Goal: Communication & Community: Answer question/provide support

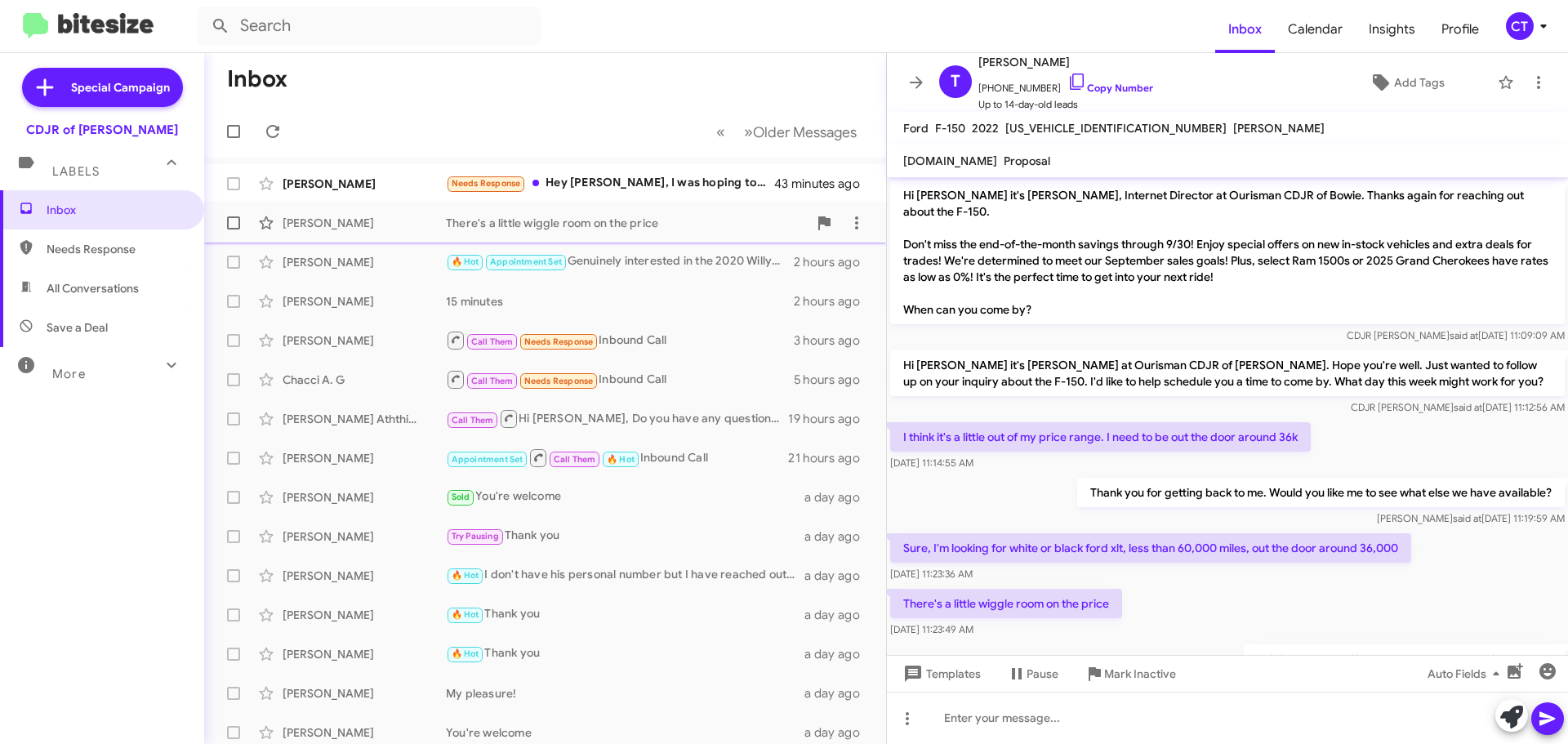
scroll to position [54, 0]
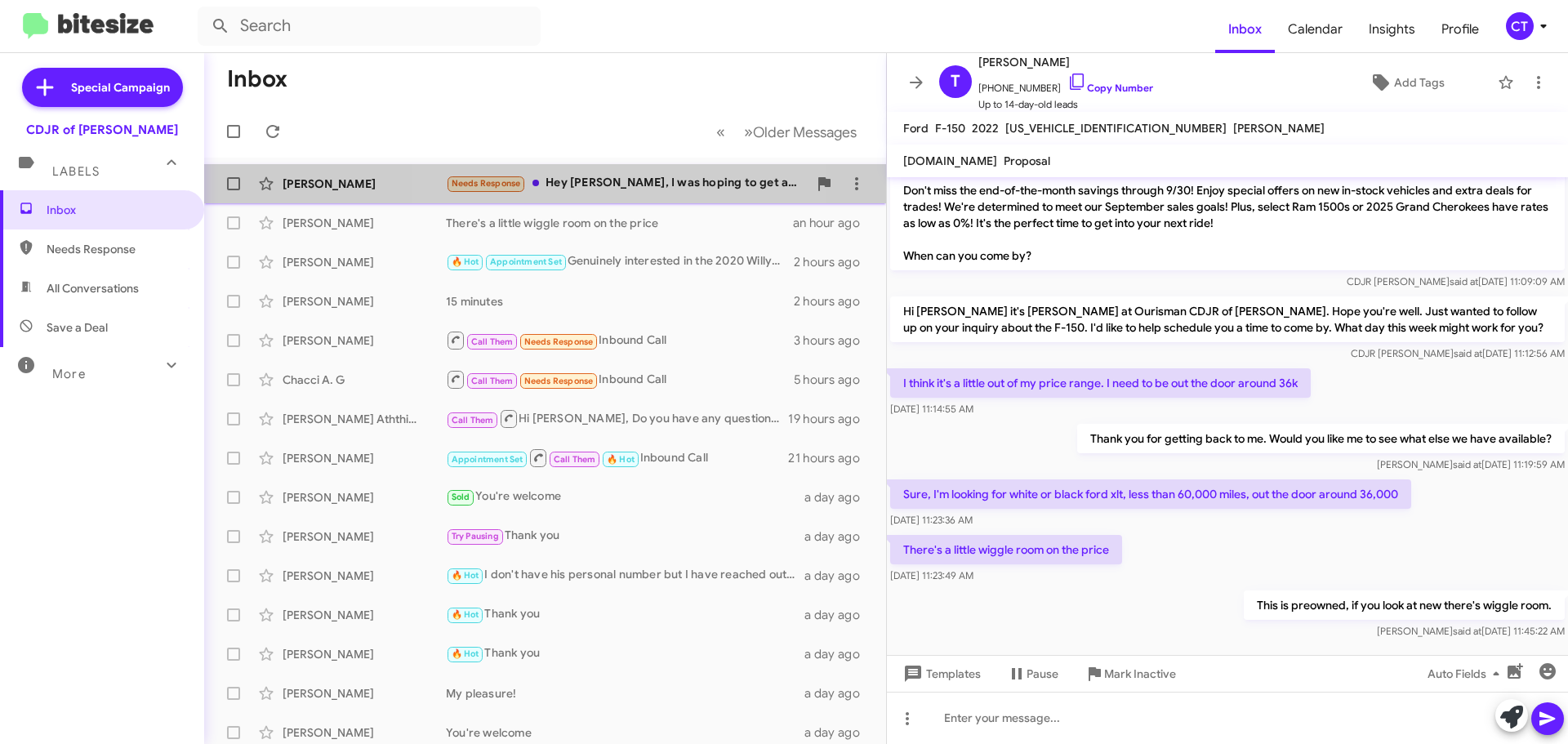
click at [619, 183] on div "Needs Response Hey Ciara, I was hoping to get a price breakdown with sales tax …" at bounding box center [627, 183] width 362 height 19
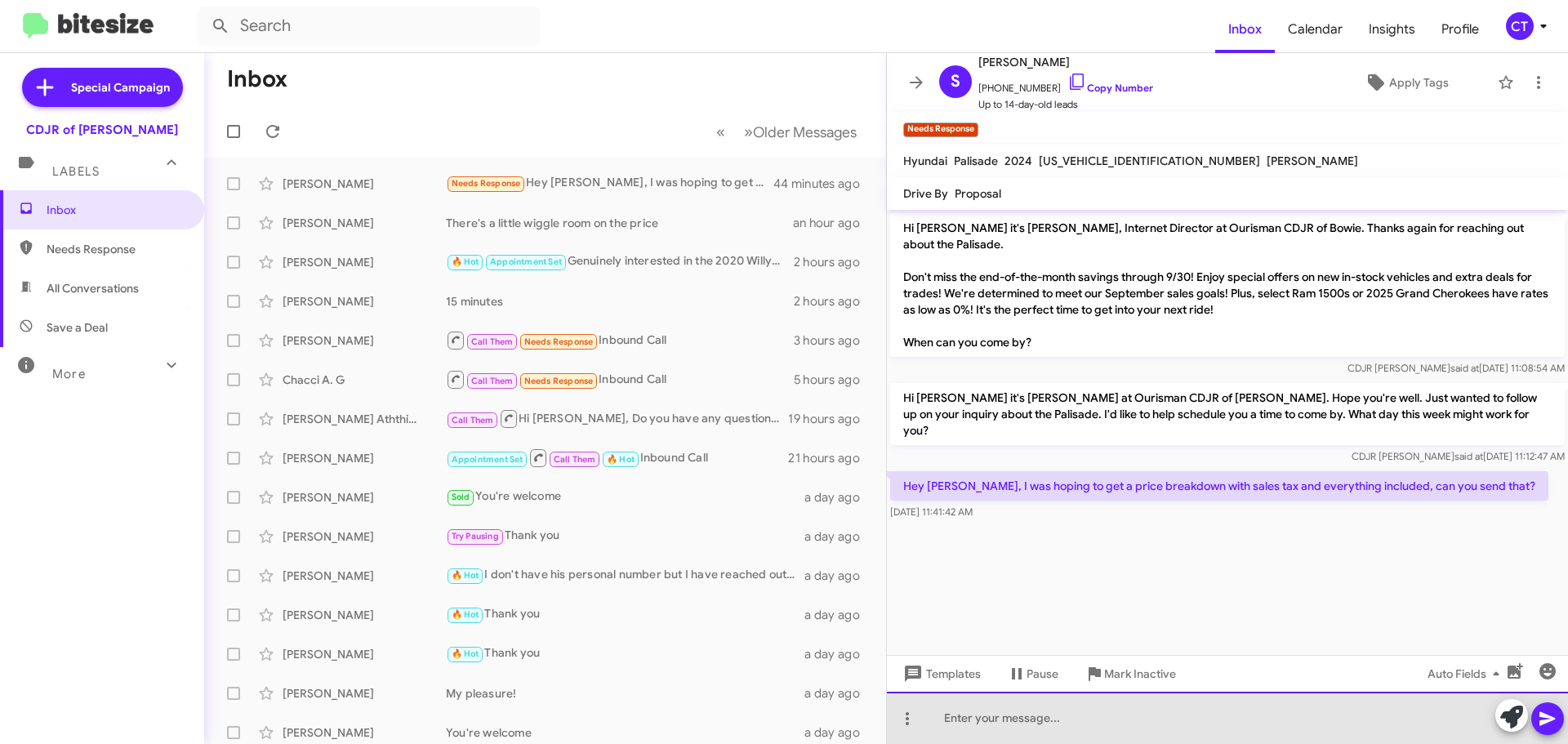
click at [1017, 733] on div at bounding box center [1227, 718] width 681 height 52
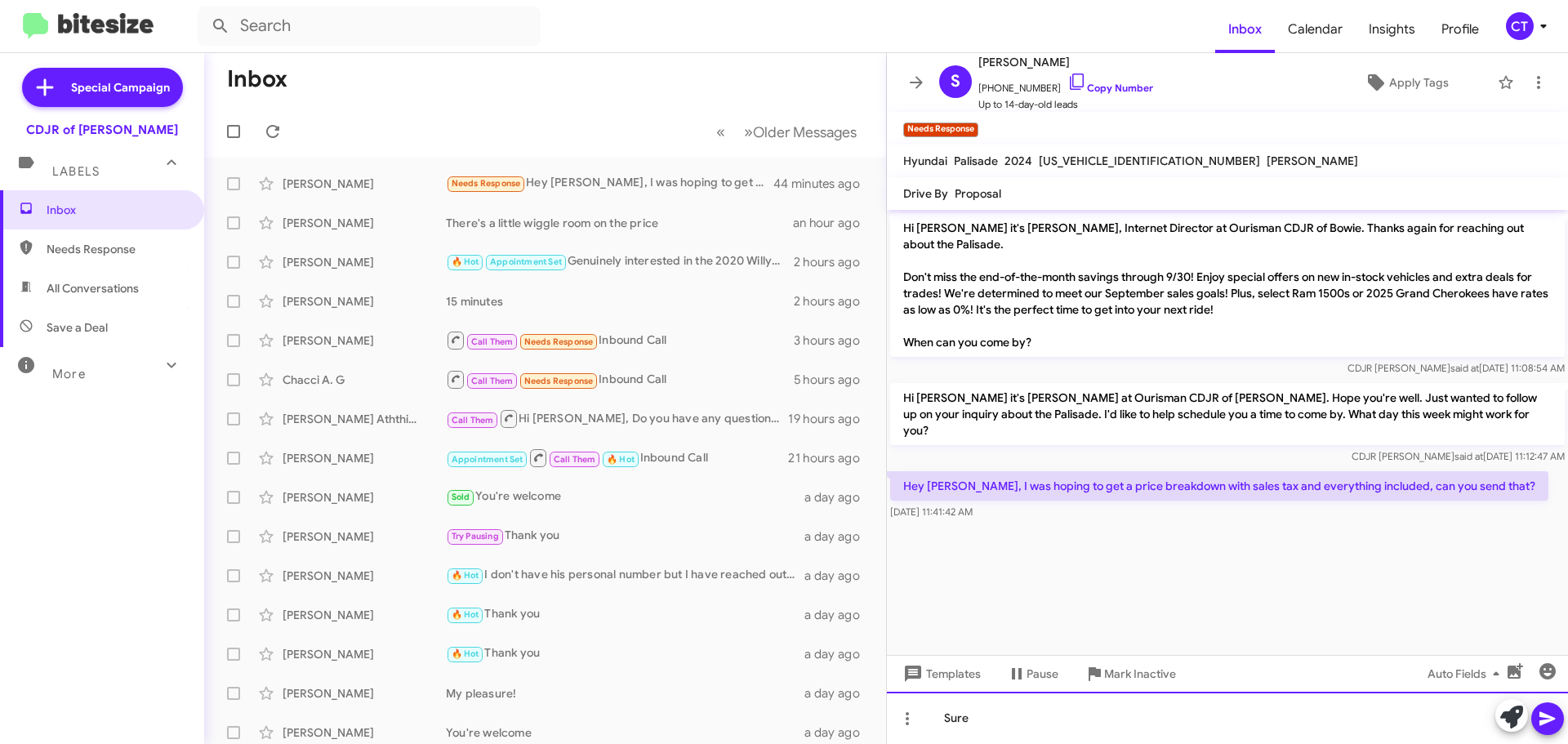
click at [937, 726] on div "Sure" at bounding box center [1227, 718] width 681 height 52
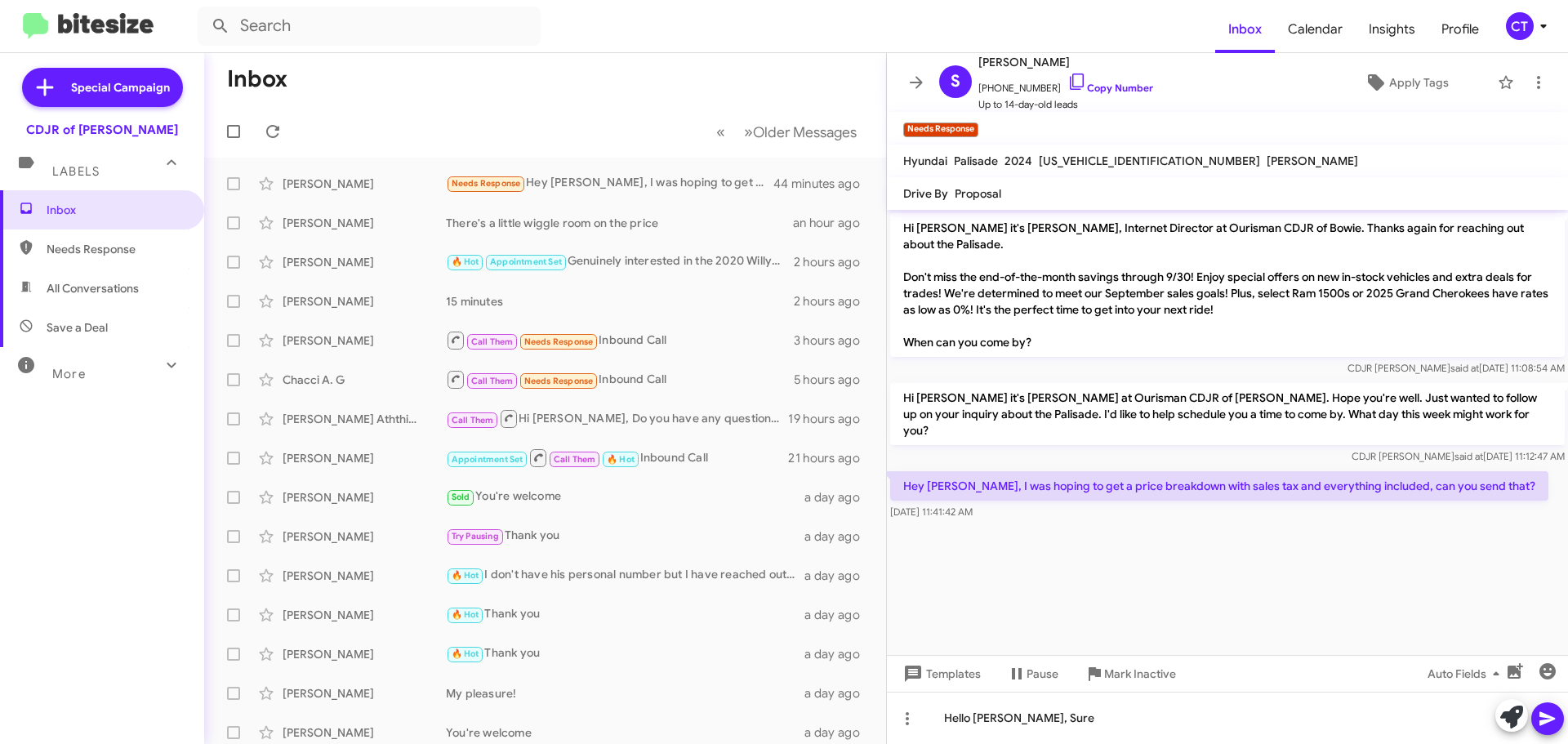
click at [1557, 716] on button at bounding box center [1547, 718] width 32 height 32
click at [1555, 719] on icon at bounding box center [1546, 718] width 15 height 13
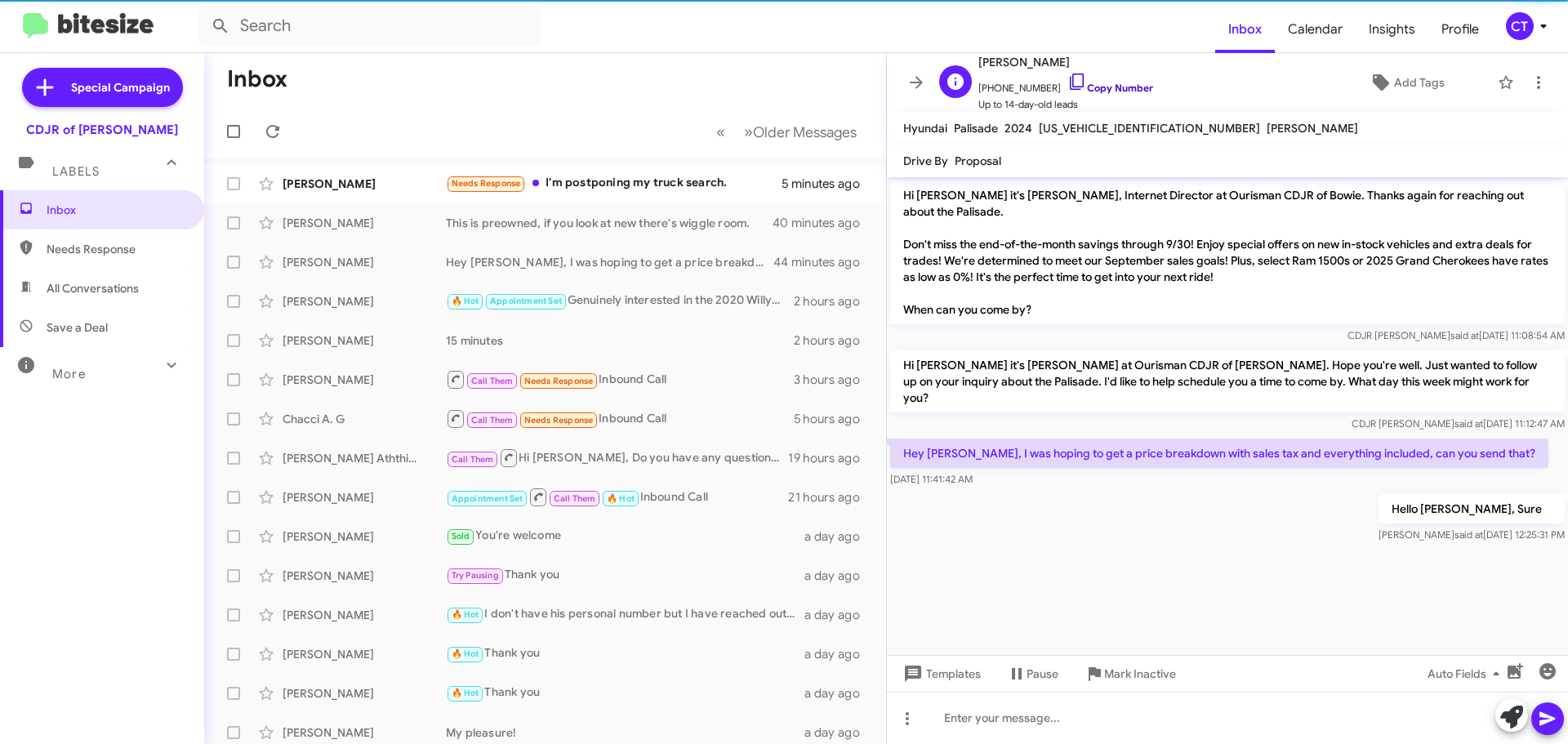
click at [1068, 83] on icon at bounding box center [1078, 82] width 20 height 20
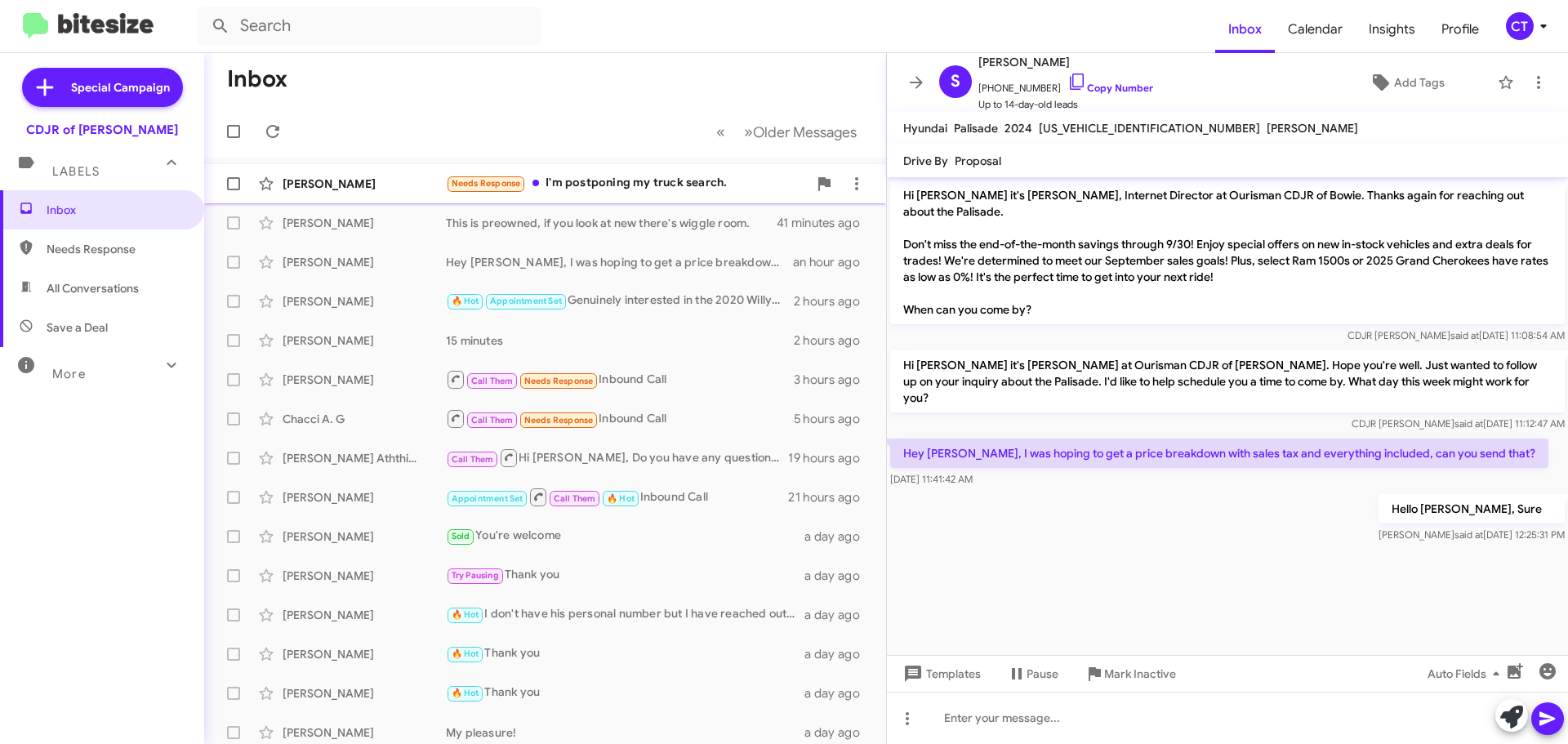
click at [628, 189] on div "Needs Response I'm postponing my truck search." at bounding box center [627, 183] width 362 height 19
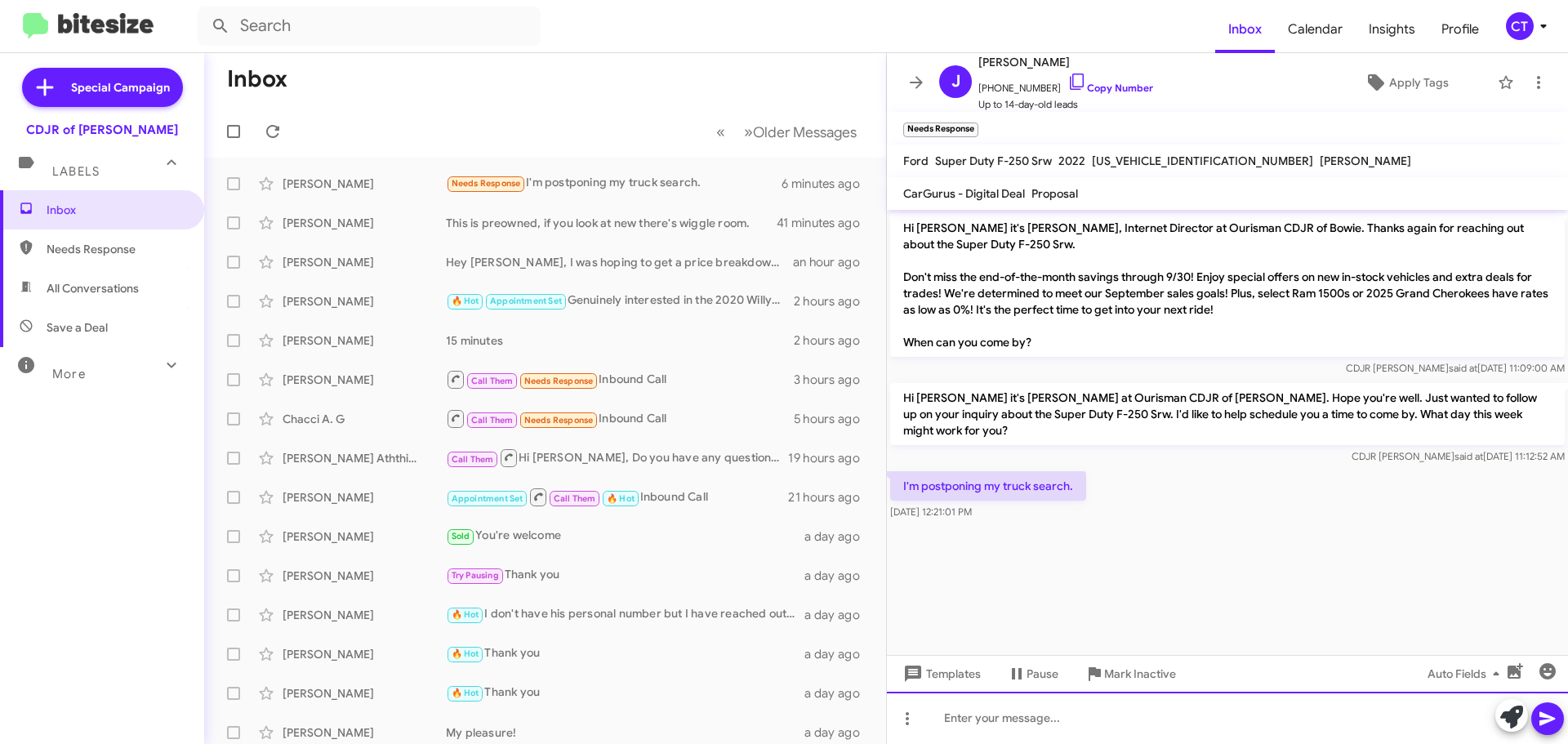
click at [1052, 716] on div at bounding box center [1227, 718] width 681 height 52
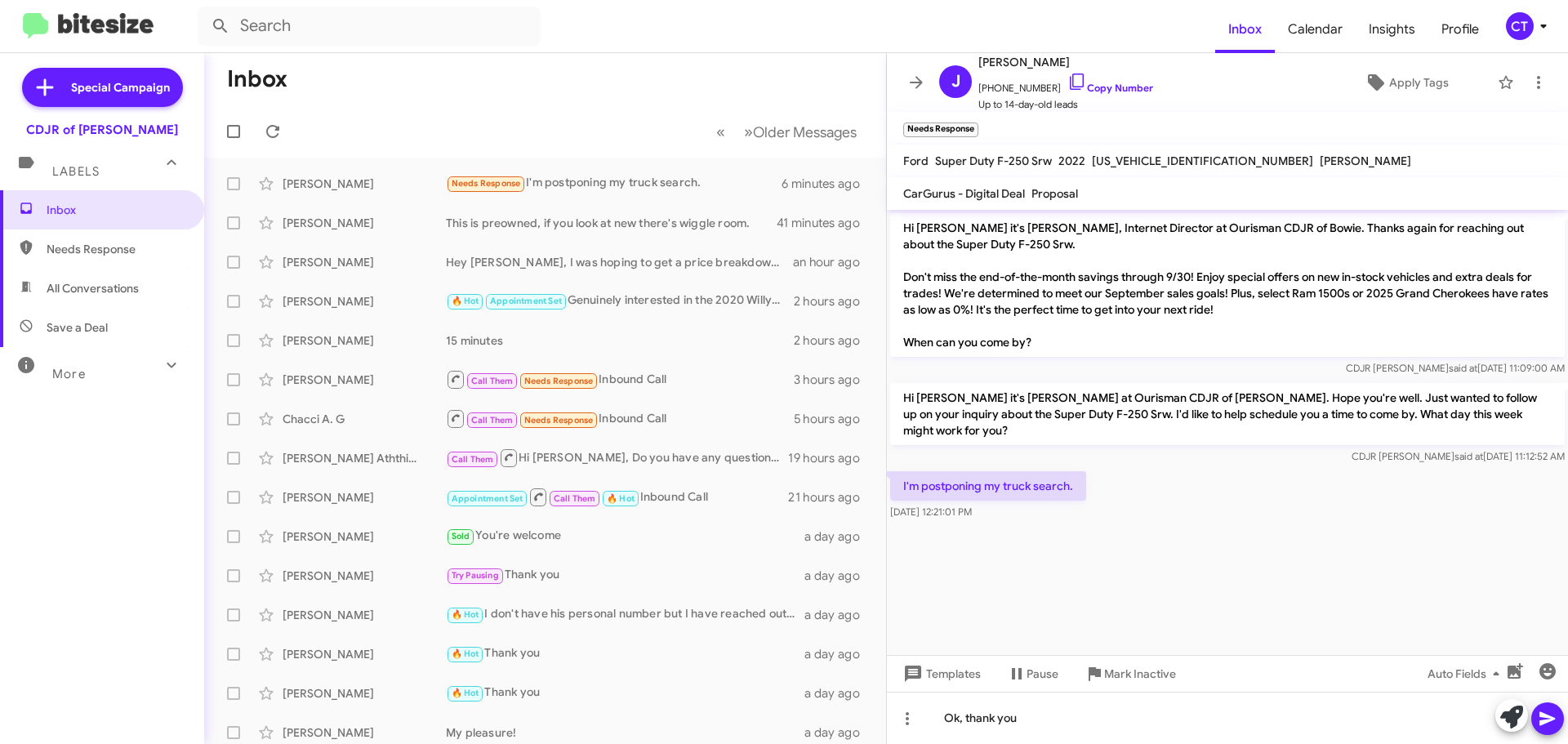
click at [1545, 723] on icon at bounding box center [1546, 718] width 15 height 13
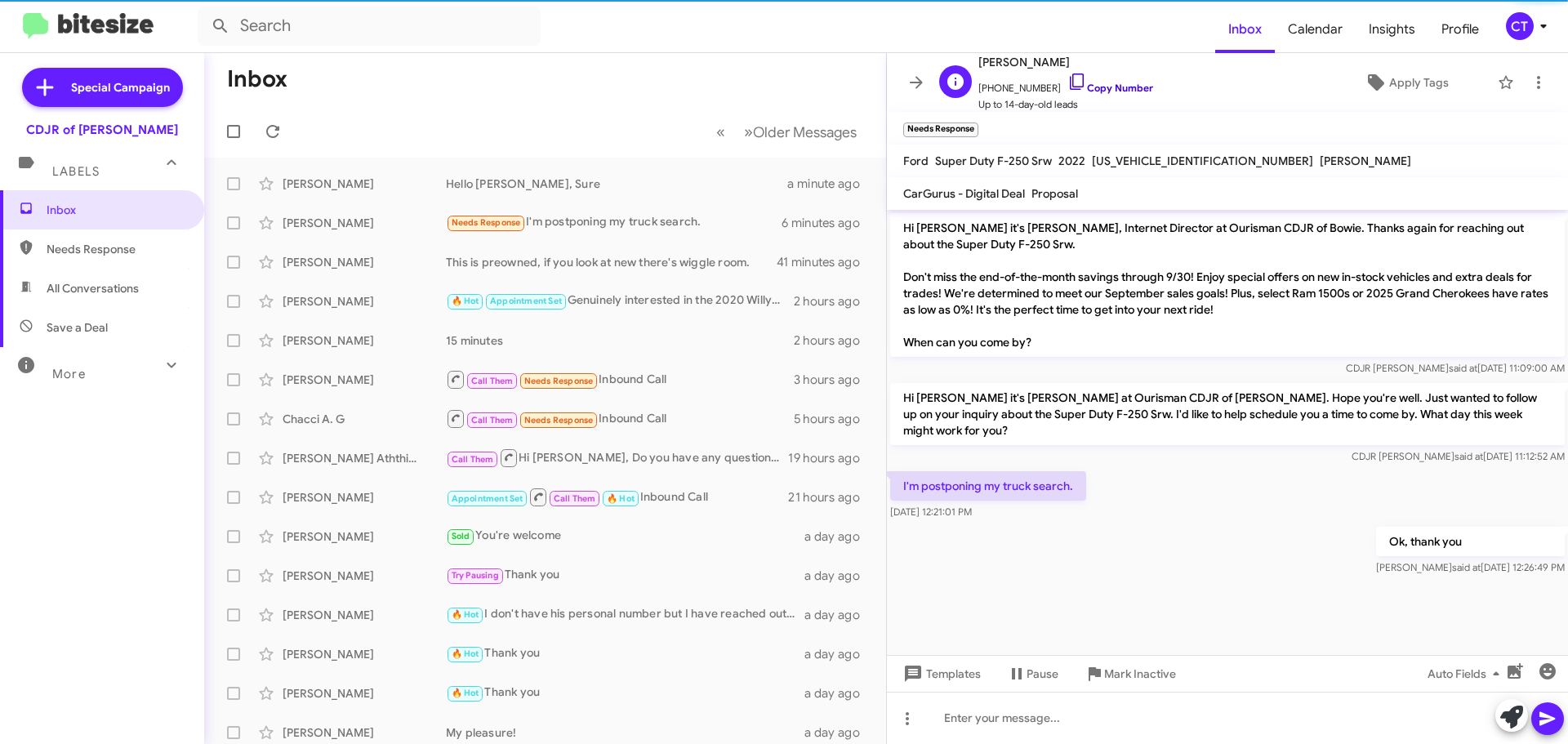
click at [1070, 87] on icon at bounding box center [1076, 82] width 13 height 16
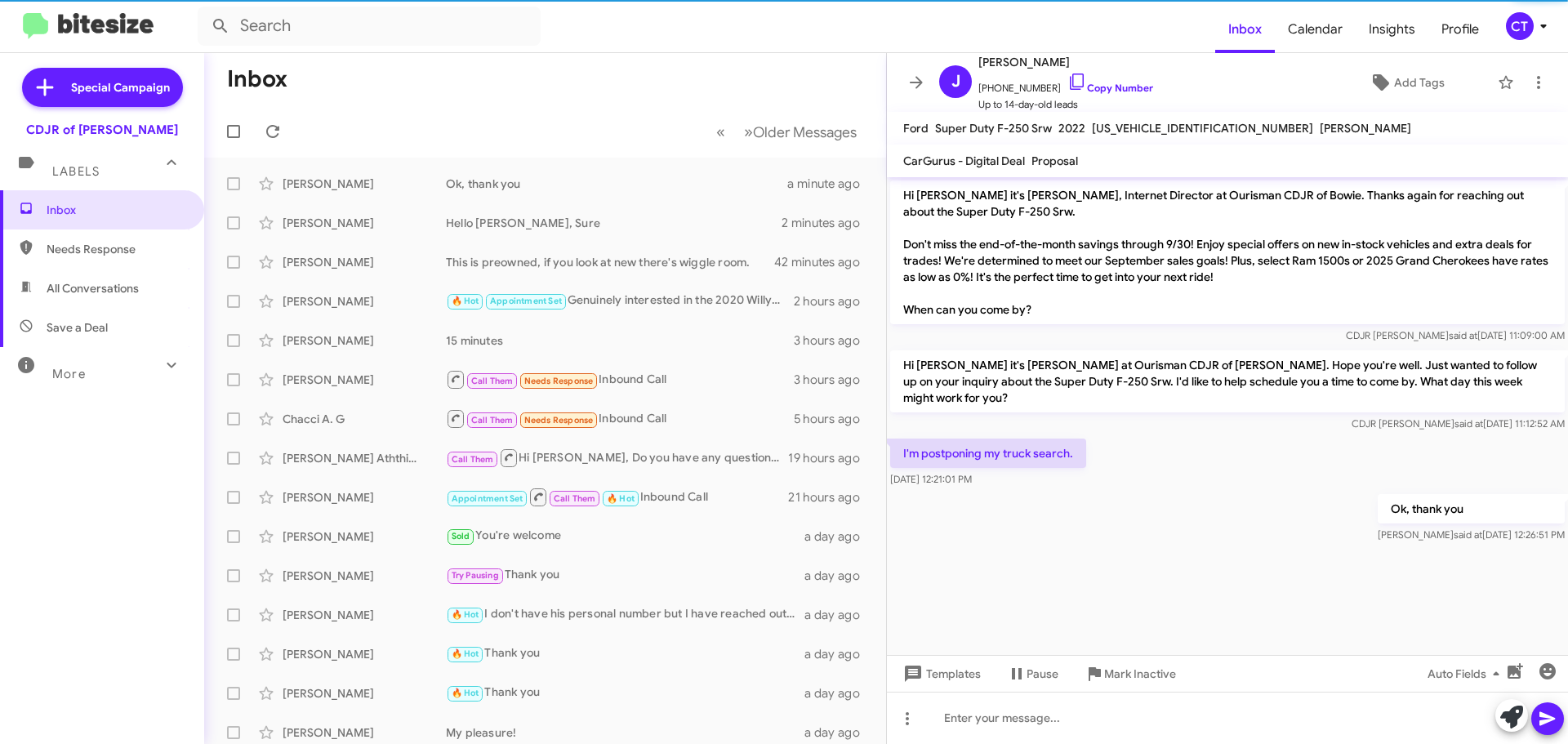
click at [1543, 25] on icon at bounding box center [1543, 26] width 5 height 4
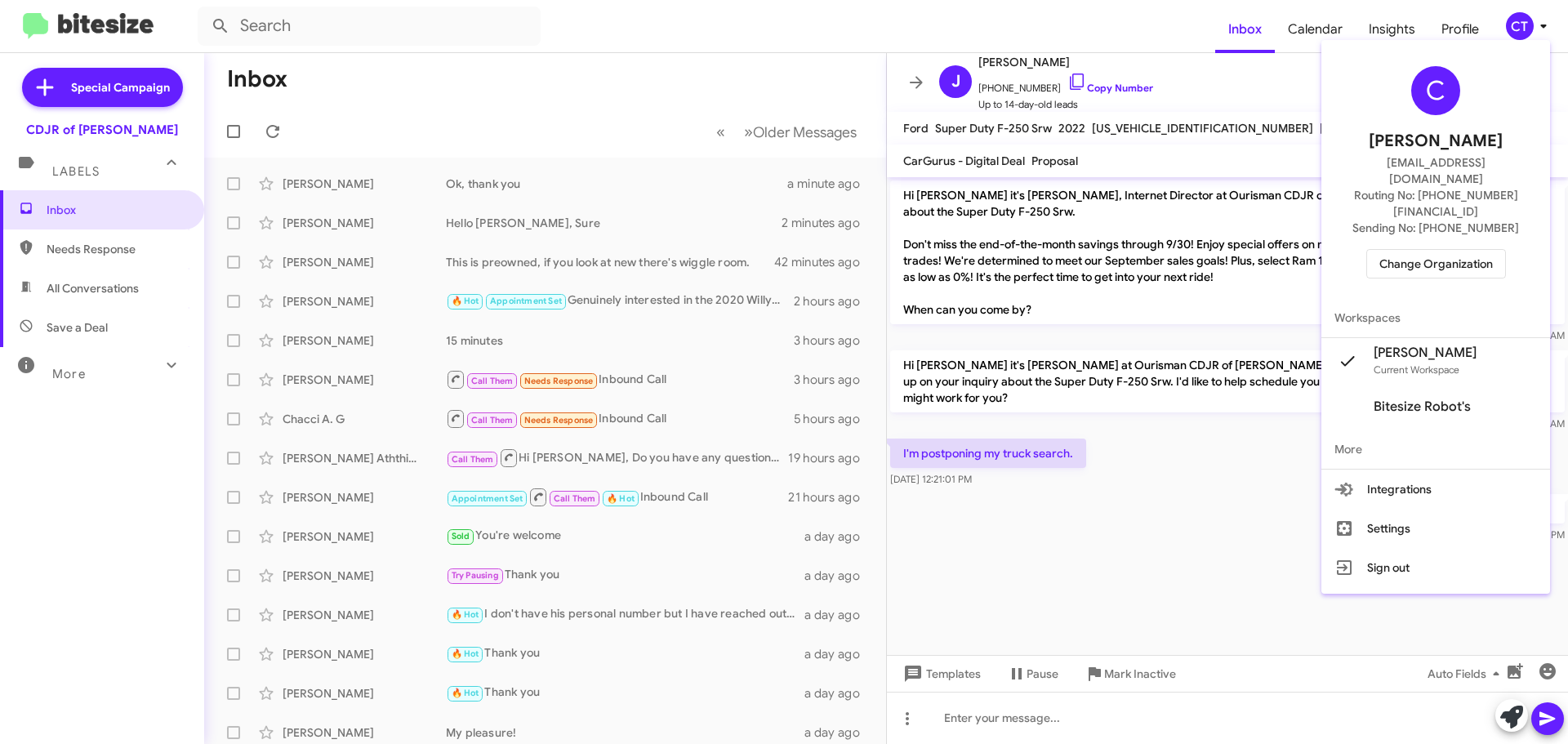
click at [1452, 250] on span "Change Organization" at bounding box center [1436, 264] width 114 height 28
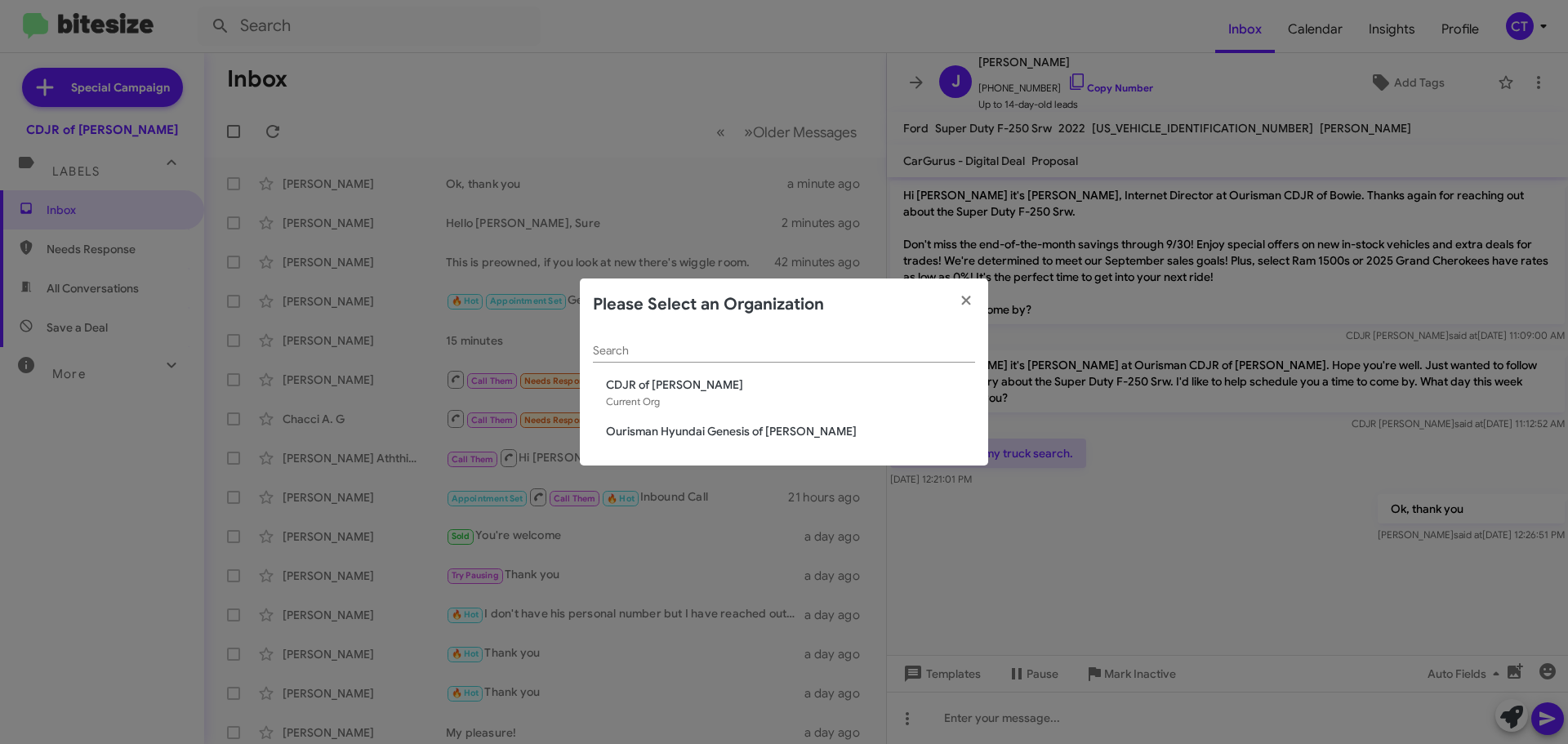
click at [604, 438] on span "Ourisman Hyundai Genesis of [PERSON_NAME]" at bounding box center [784, 431] width 382 height 16
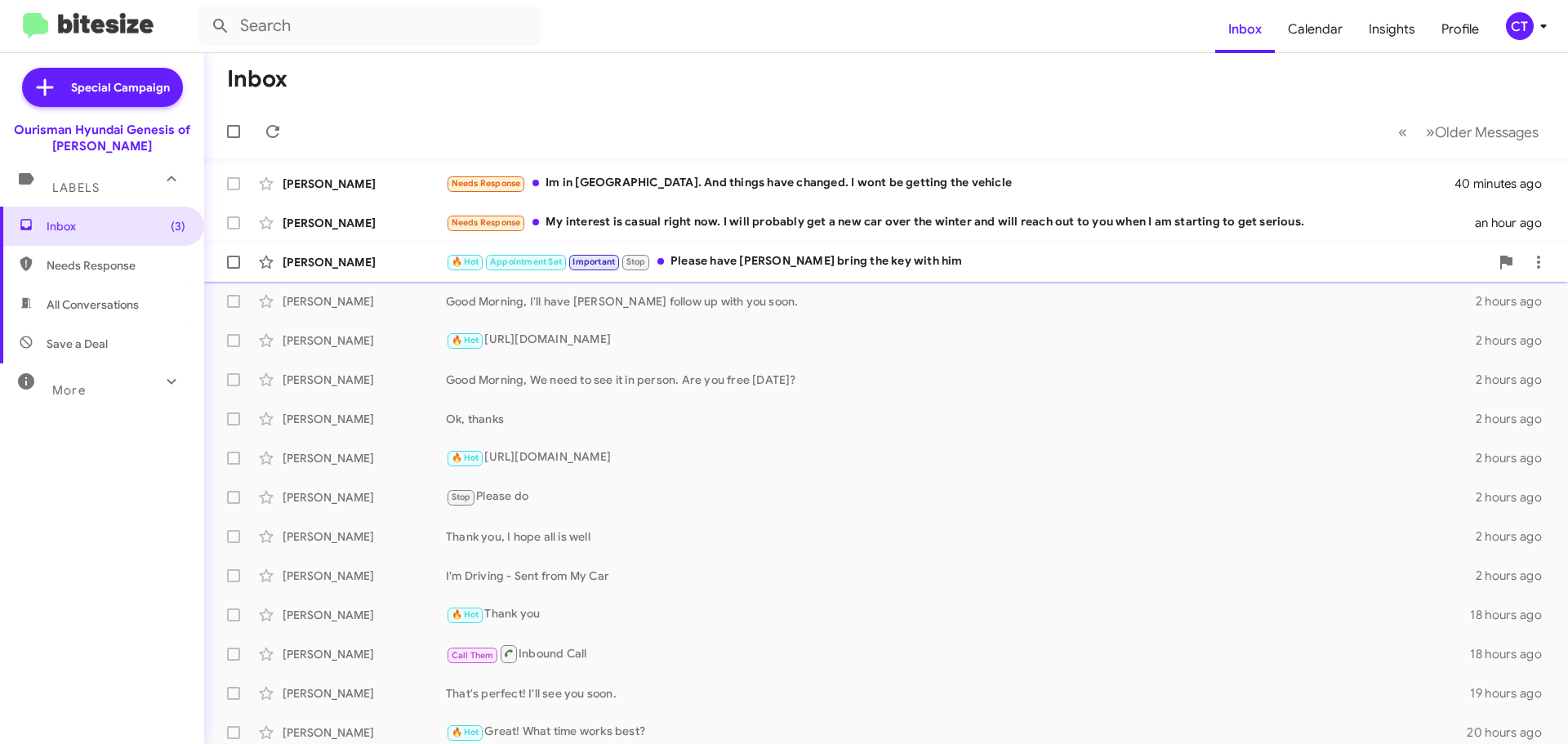
click at [721, 268] on div "🔥 Hot Appointment Set Important Stop Please have Emanuel bring the key with him" at bounding box center [967, 261] width 1044 height 19
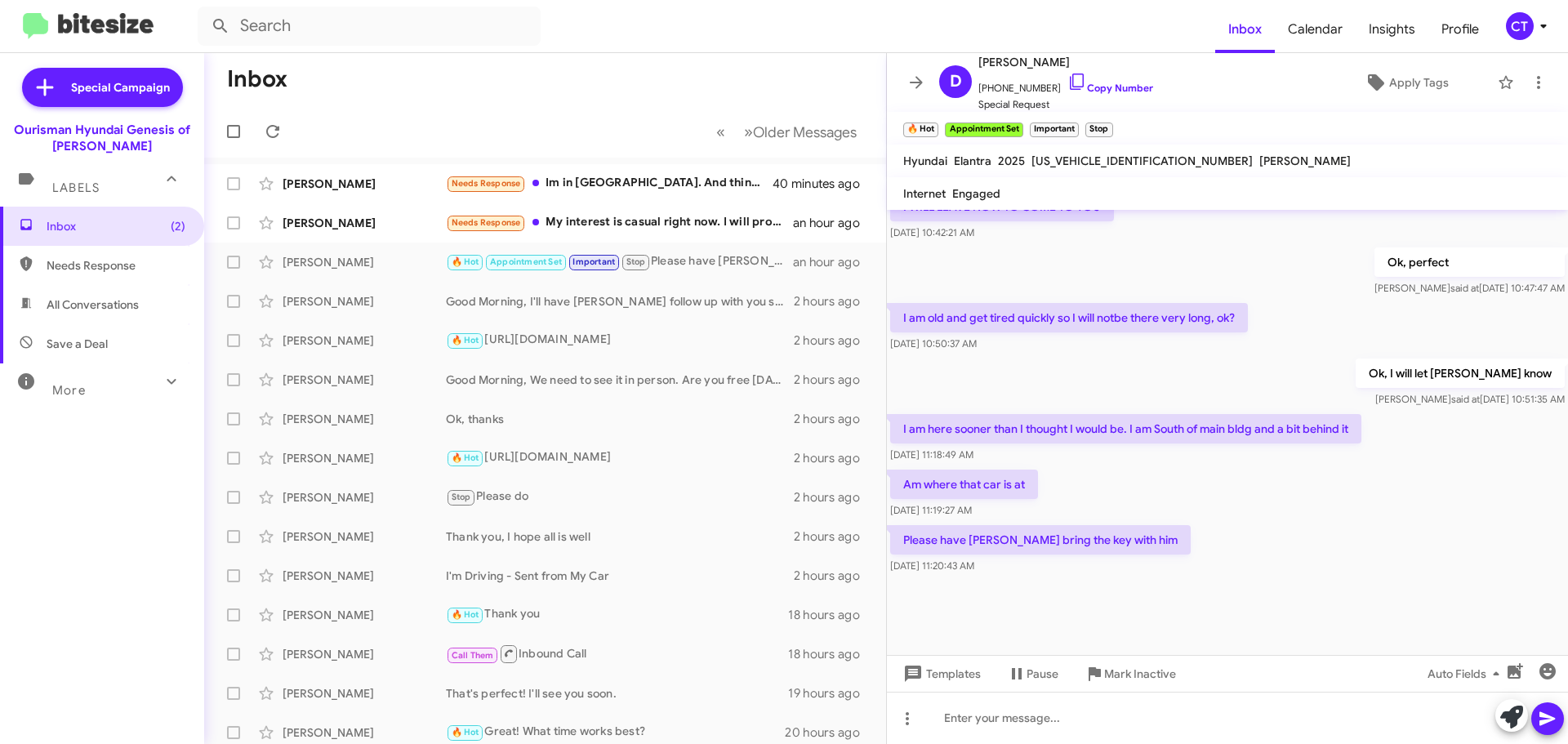
scroll to position [999, 0]
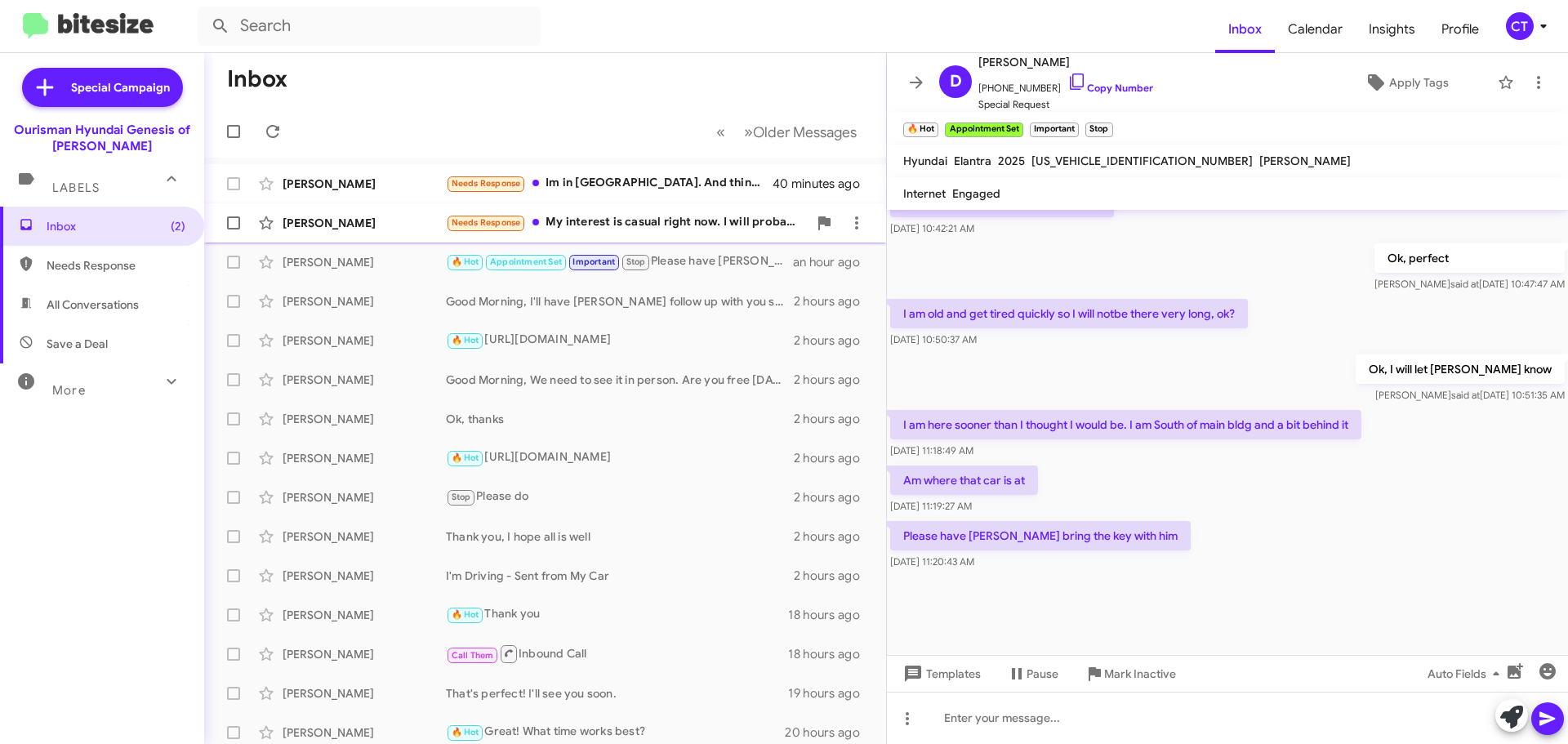
click at [692, 216] on div "Needs Response My interest is casual right now. I will probably get a new car o…" at bounding box center [627, 222] width 362 height 19
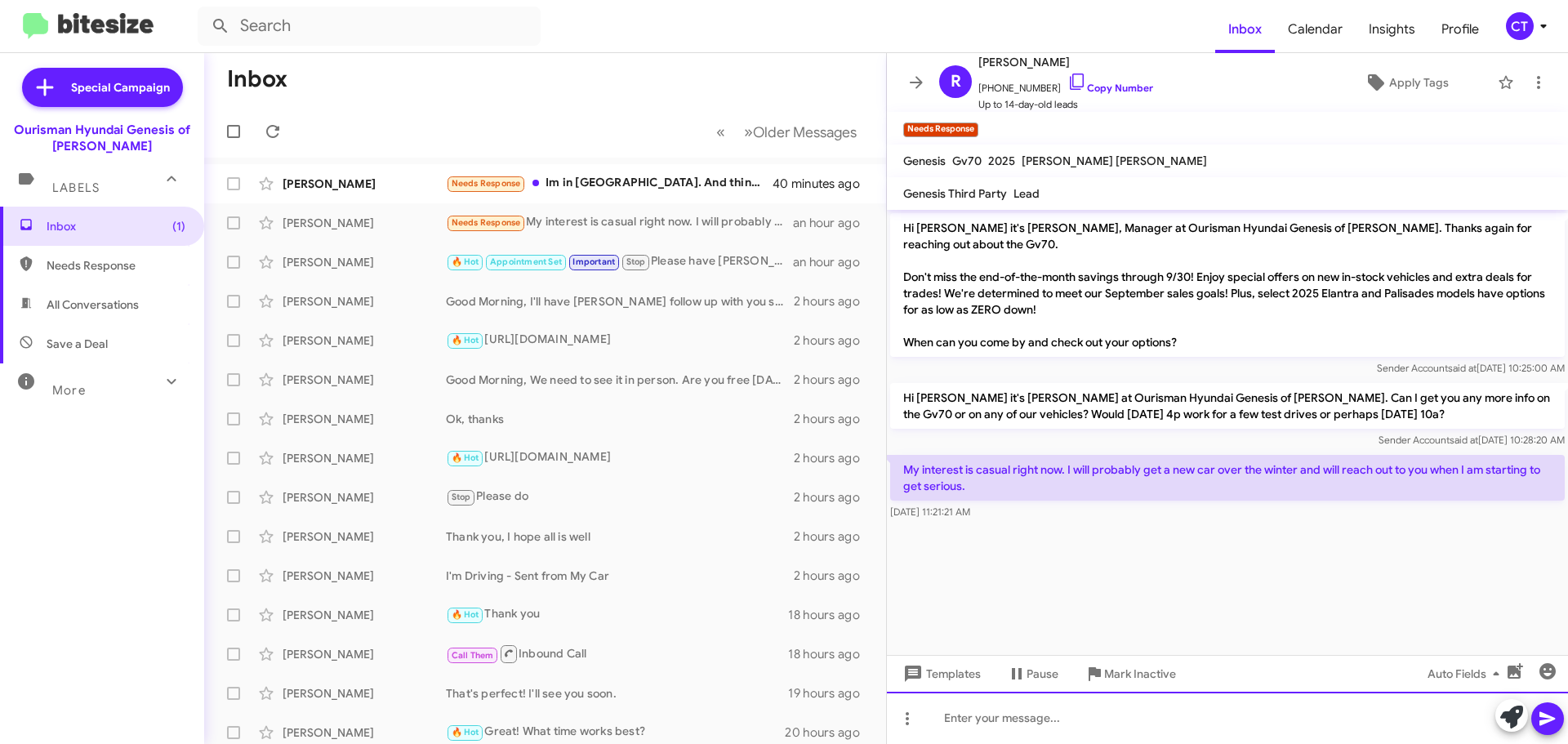
click at [1007, 729] on div at bounding box center [1227, 718] width 681 height 52
click at [1553, 738] on div "Thank you for letting me know" at bounding box center [1227, 718] width 681 height 52
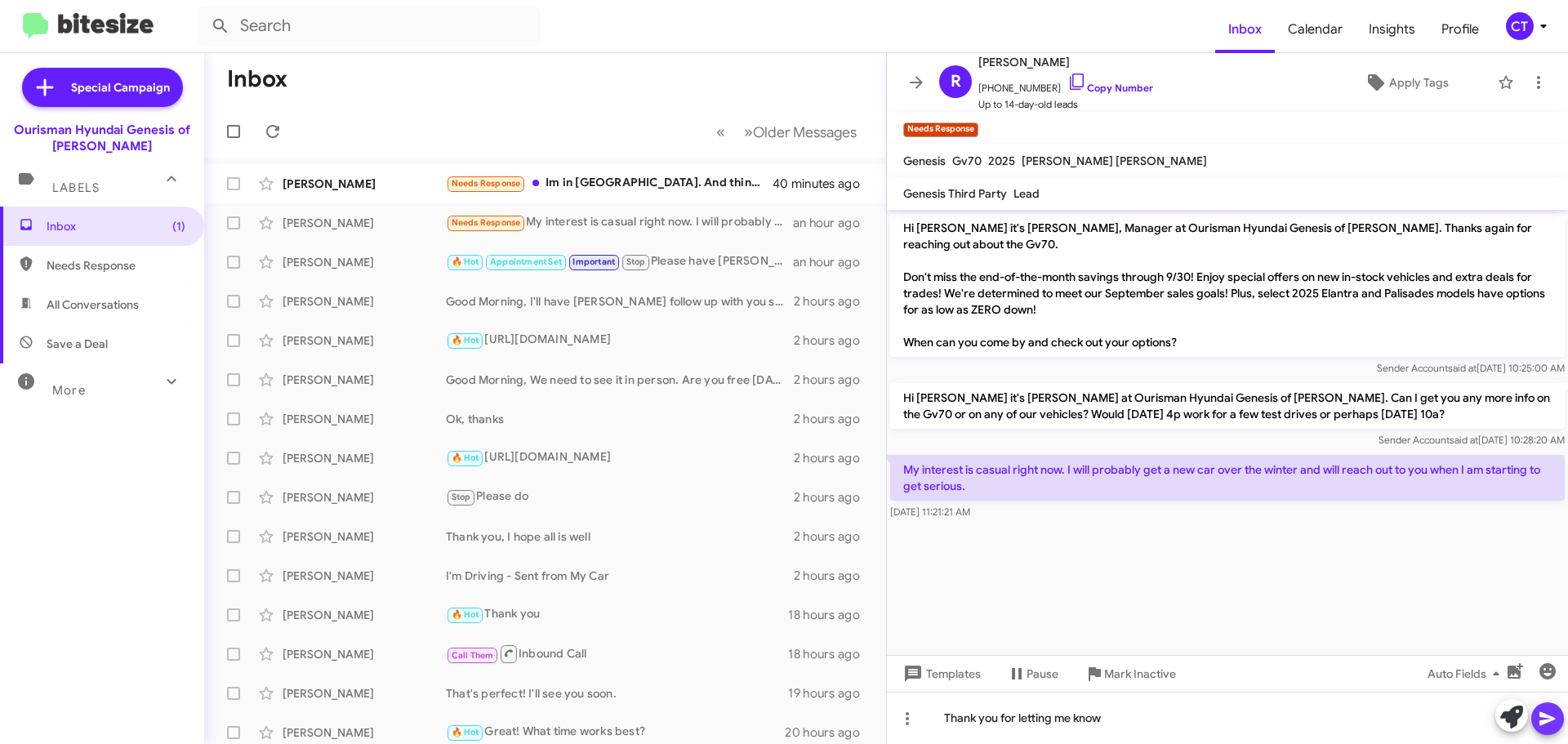
click at [1547, 718] on icon at bounding box center [1546, 718] width 15 height 13
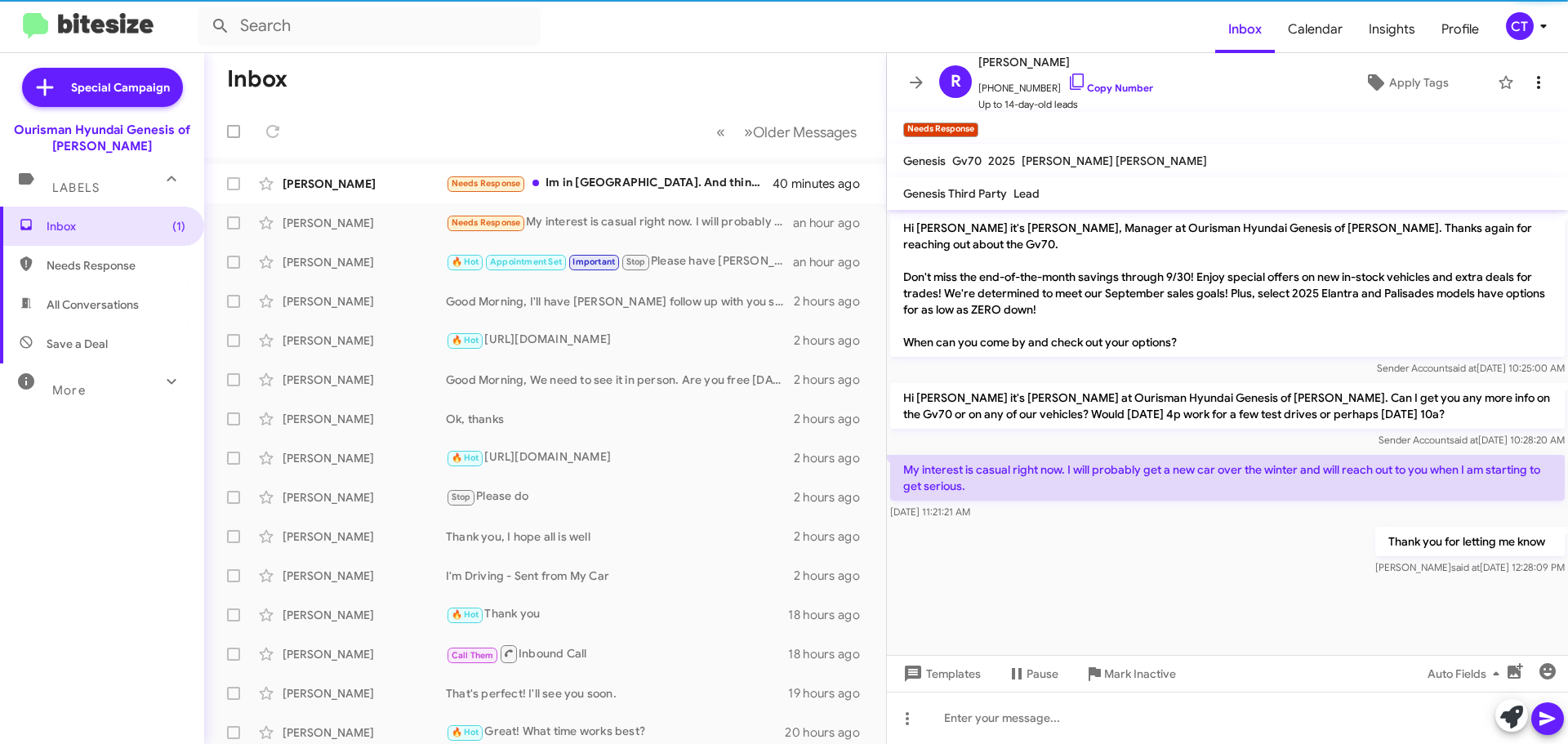
click at [1529, 78] on icon at bounding box center [1538, 82] width 20 height 20
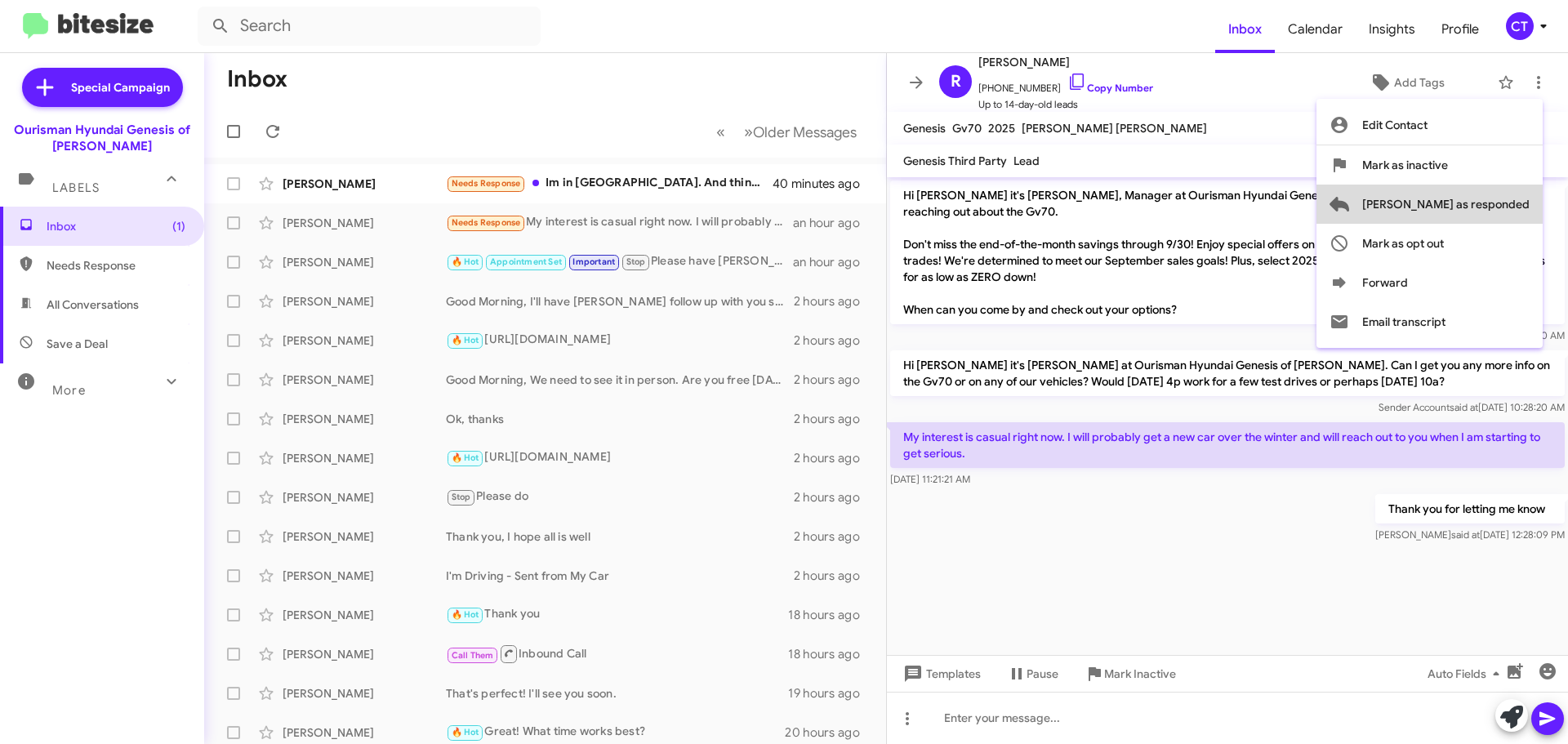
click at [1515, 212] on span "Mark as responded" at bounding box center [1445, 204] width 168 height 39
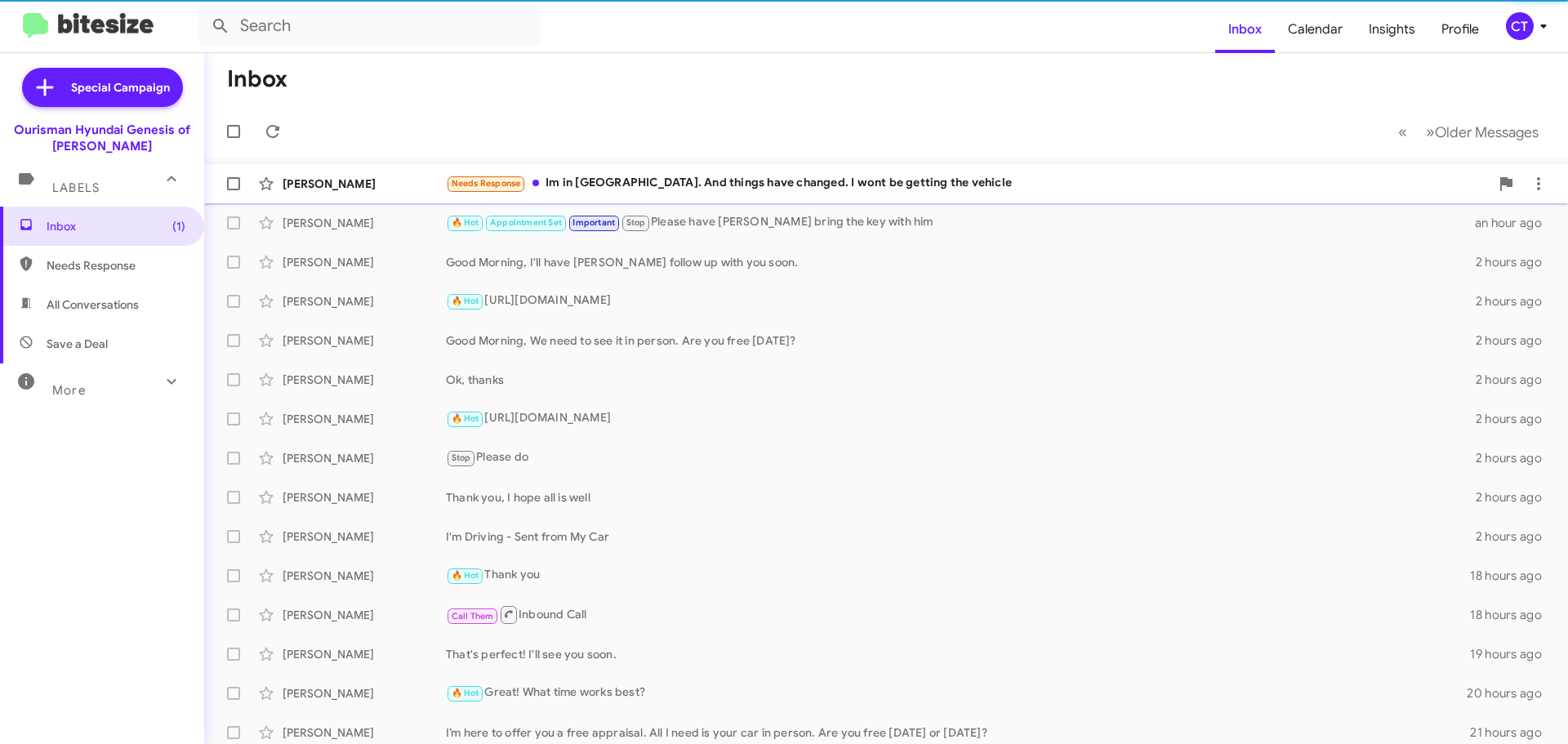
click at [662, 191] on div "Needs Response Im in nc. And things have changed. I wont be getting the vehicle" at bounding box center [967, 183] width 1044 height 19
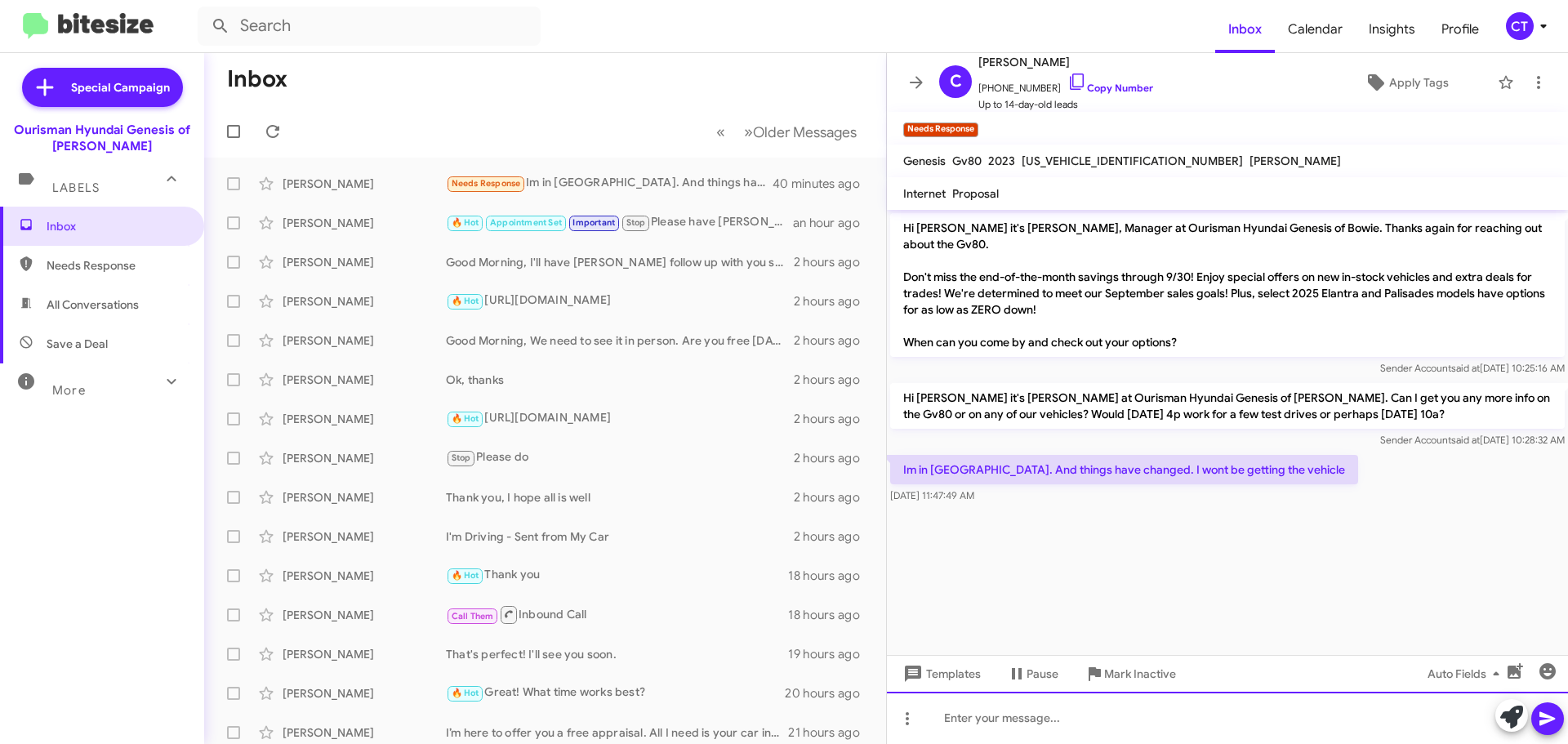
click at [1018, 743] on div at bounding box center [1227, 718] width 681 height 52
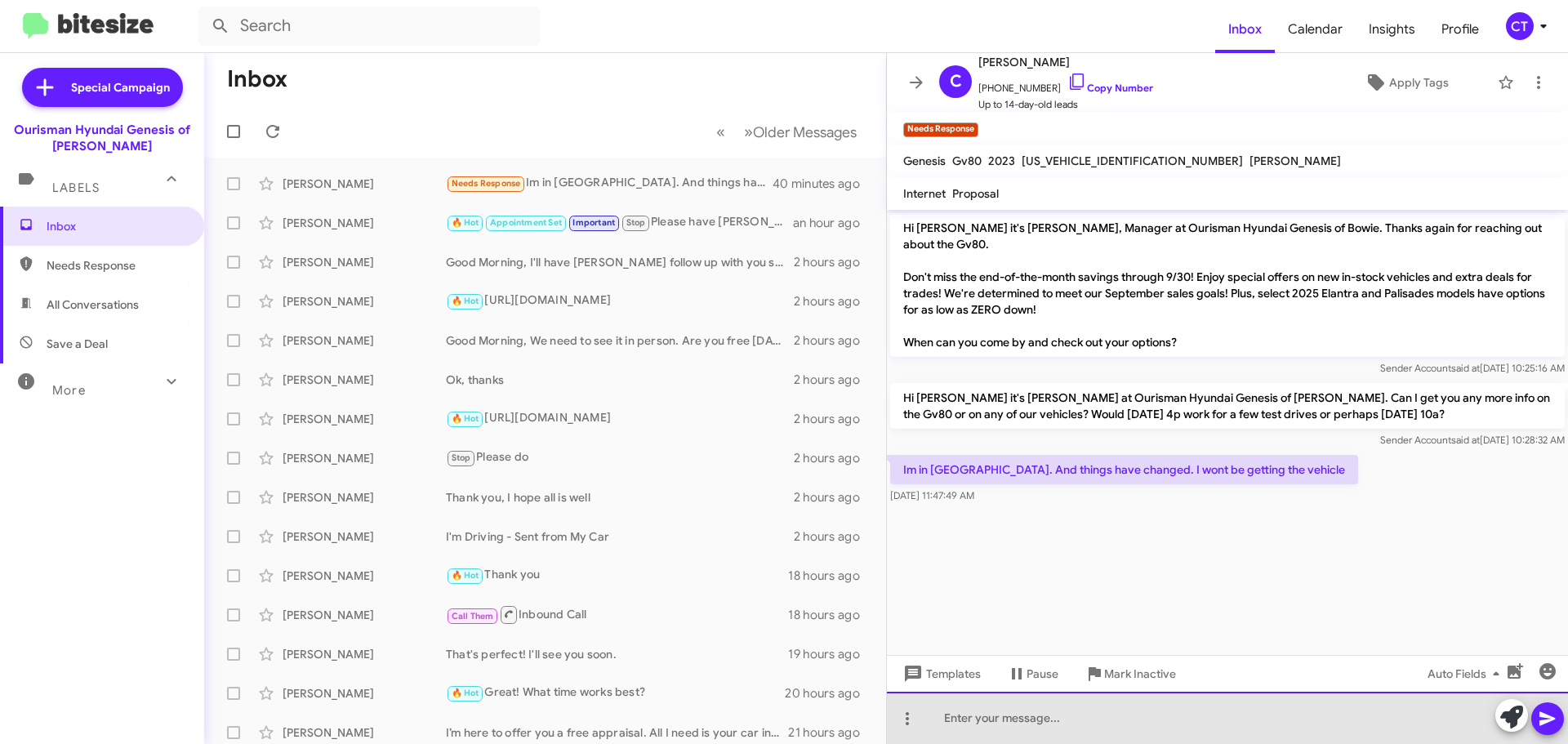
click at [1015, 732] on div at bounding box center [1227, 718] width 681 height 52
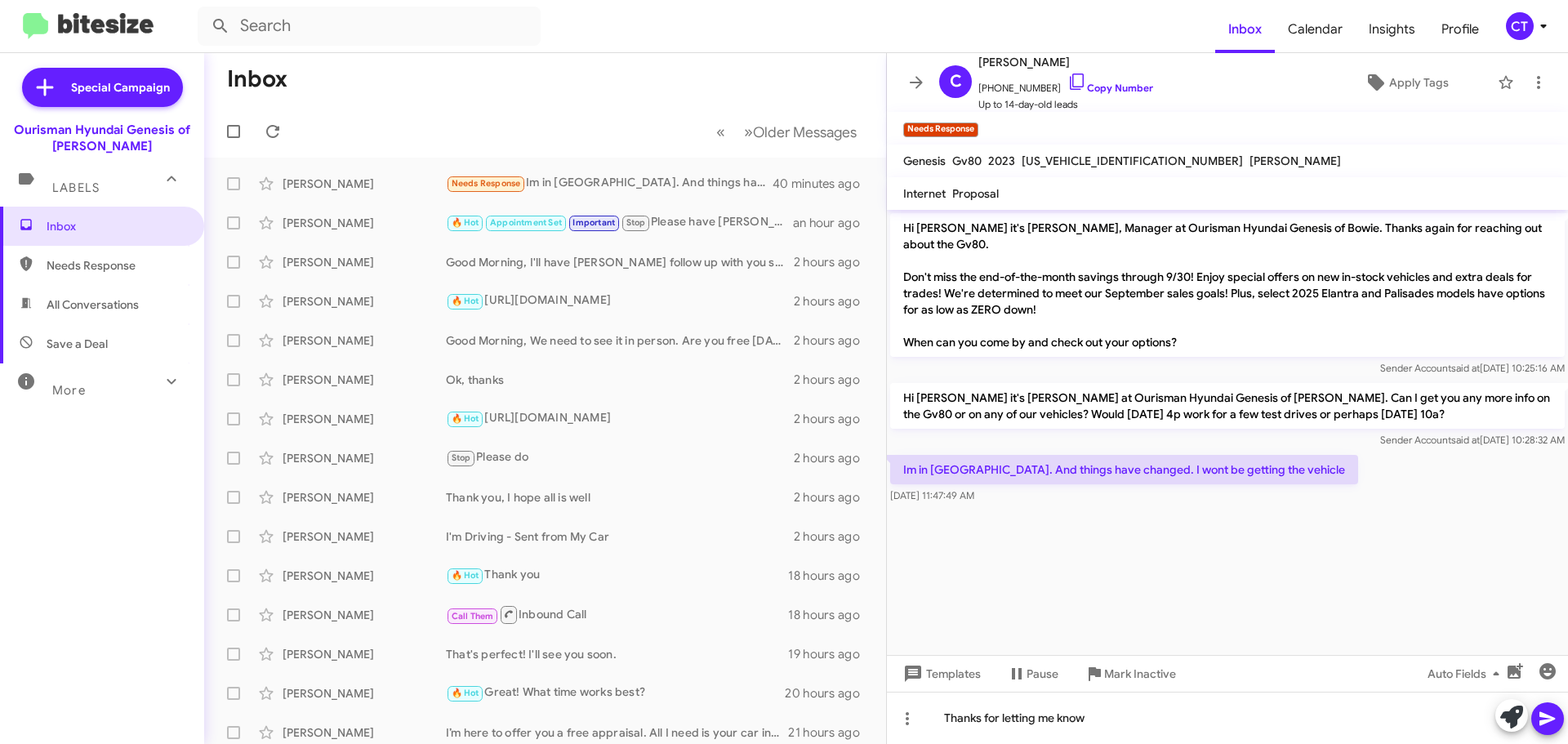
click at [1554, 731] on span at bounding box center [1547, 718] width 20 height 32
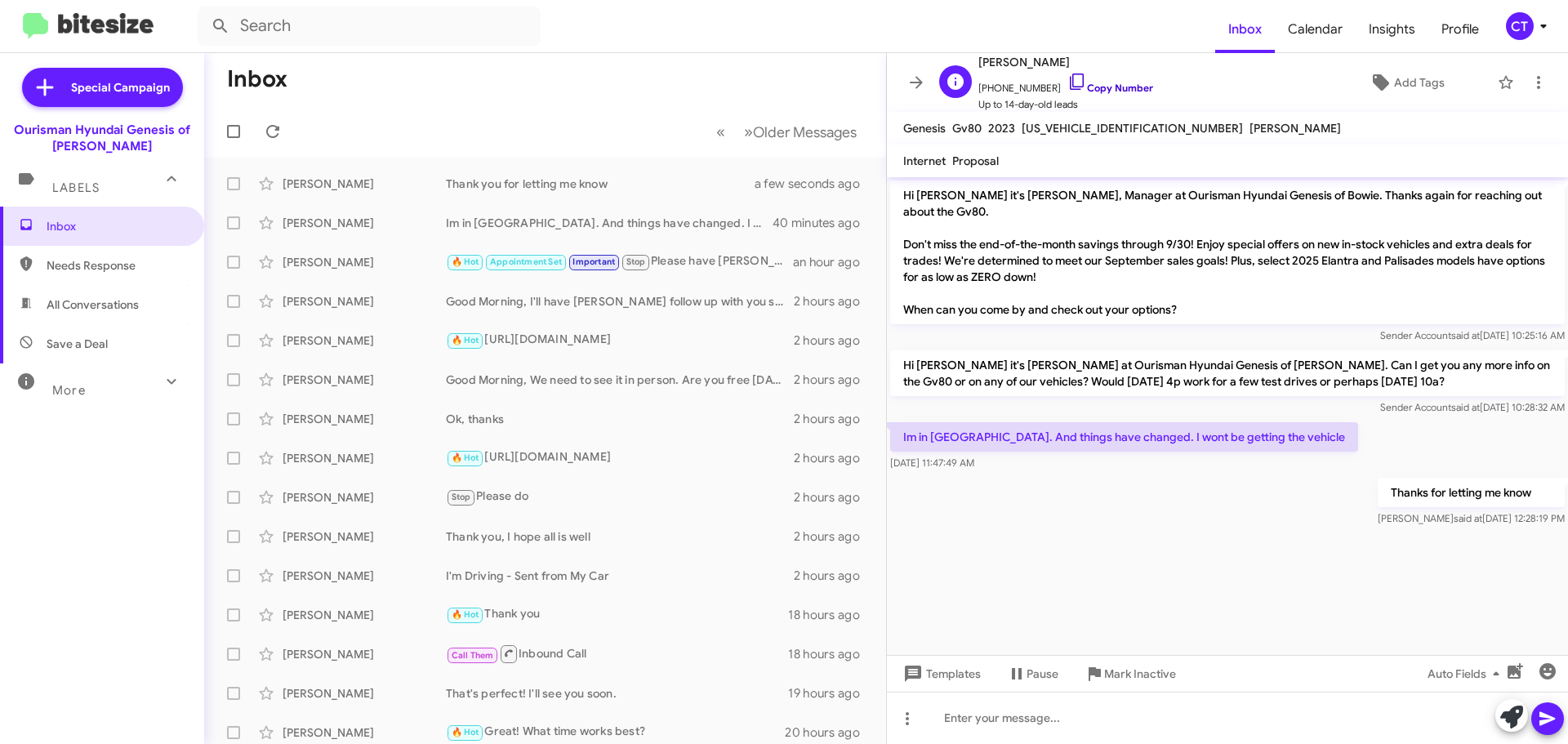
click at [1068, 82] on icon at bounding box center [1078, 82] width 20 height 20
click at [1525, 59] on mat-toolbar "C Chris Barkiewicz +18282053171 Copy Number Up to 14-day-old leads Add Tags" at bounding box center [1227, 82] width 681 height 59
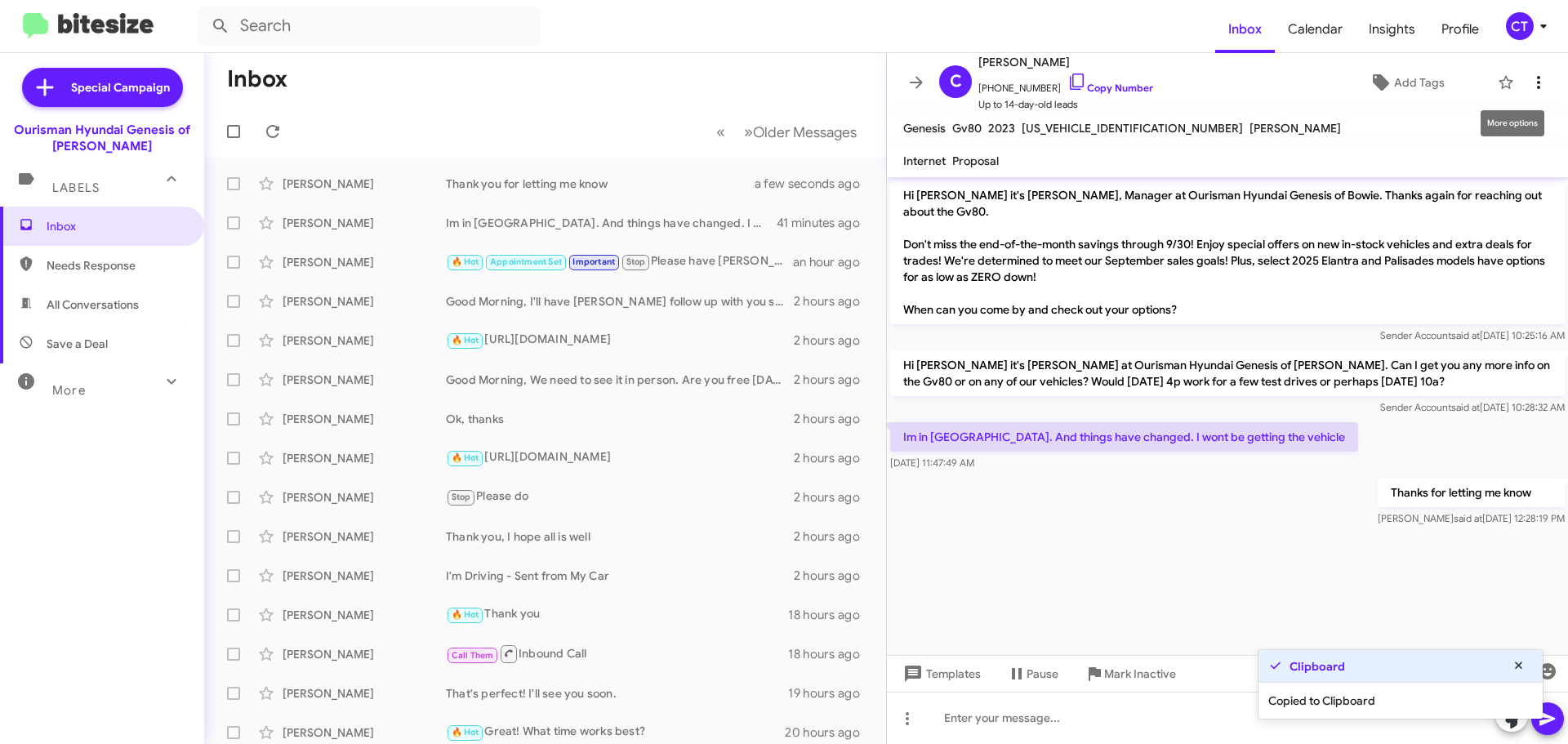
click at [1537, 81] on icon at bounding box center [1538, 82] width 4 height 13
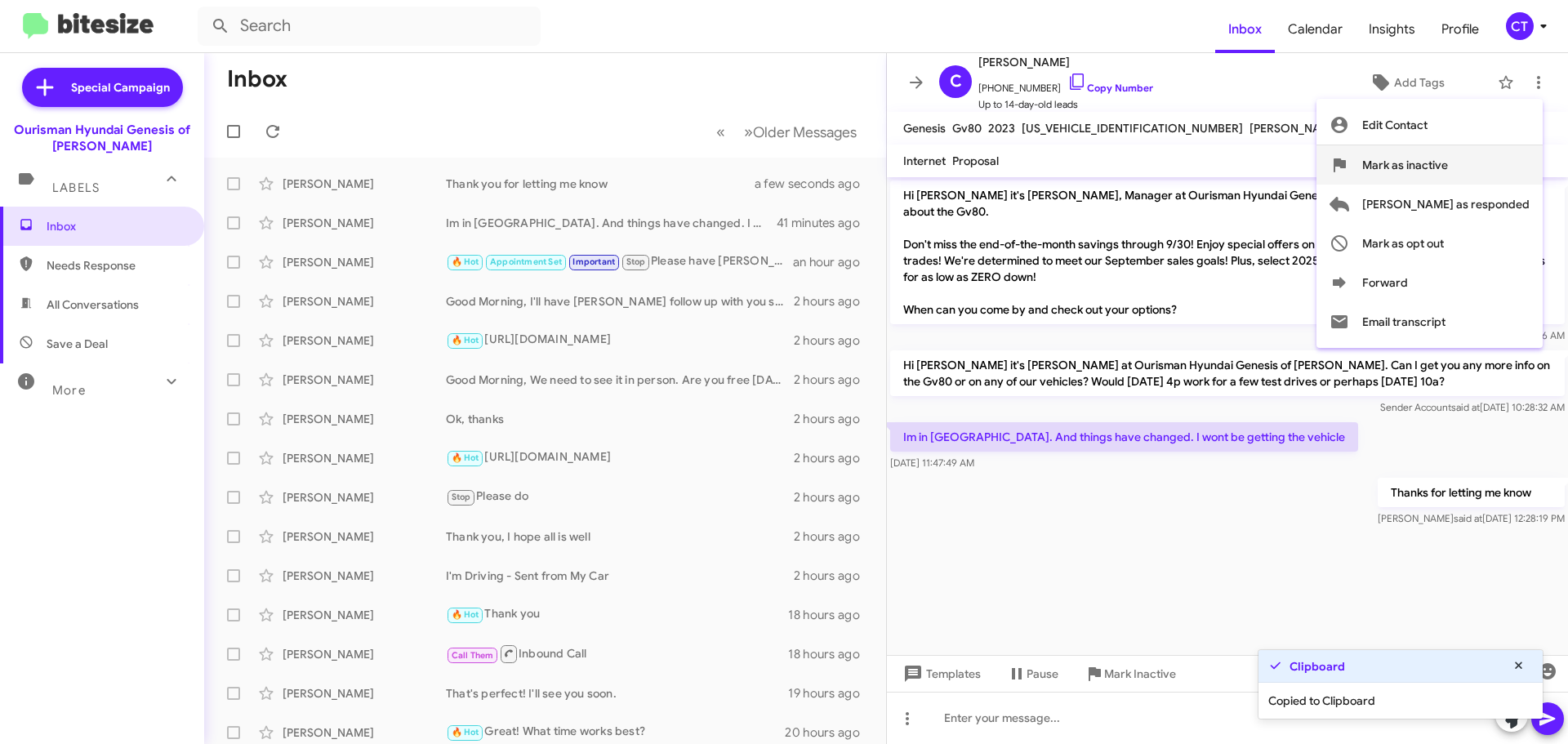
click at [1448, 170] on span "Mark as inactive" at bounding box center [1405, 165] width 86 height 39
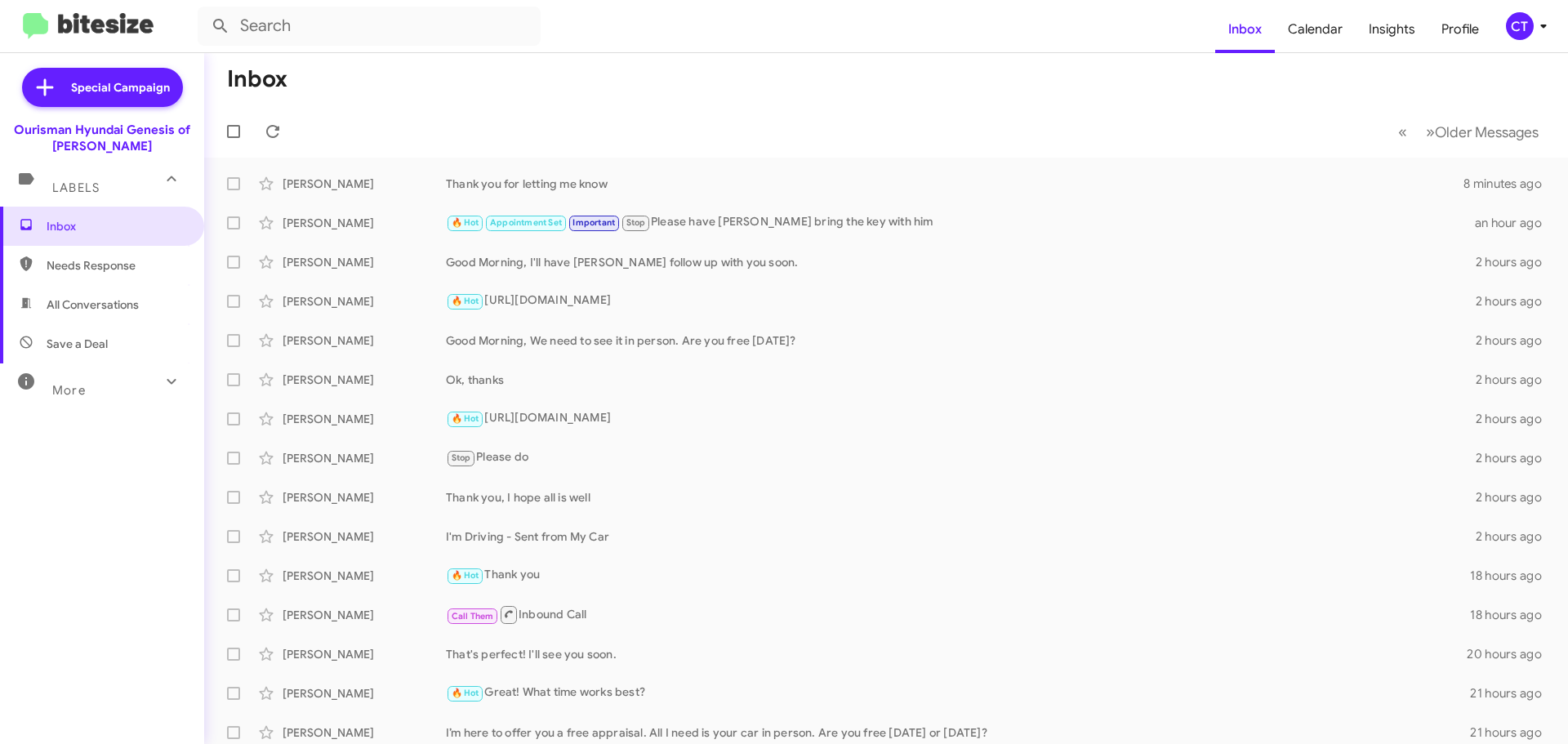
click at [1535, 30] on icon at bounding box center [1544, 26] width 20 height 20
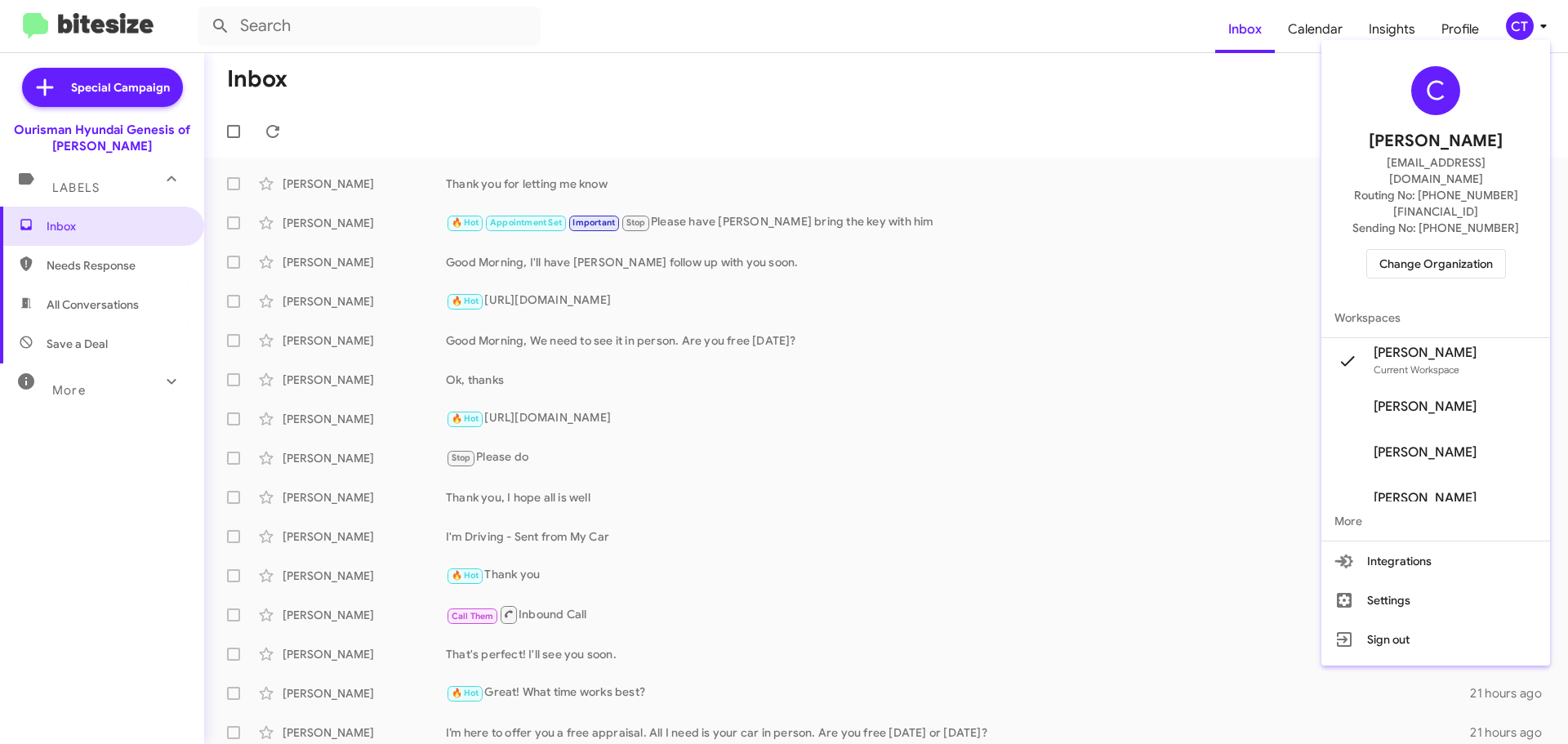
click at [1435, 250] on span "Change Organization" at bounding box center [1436, 264] width 114 height 28
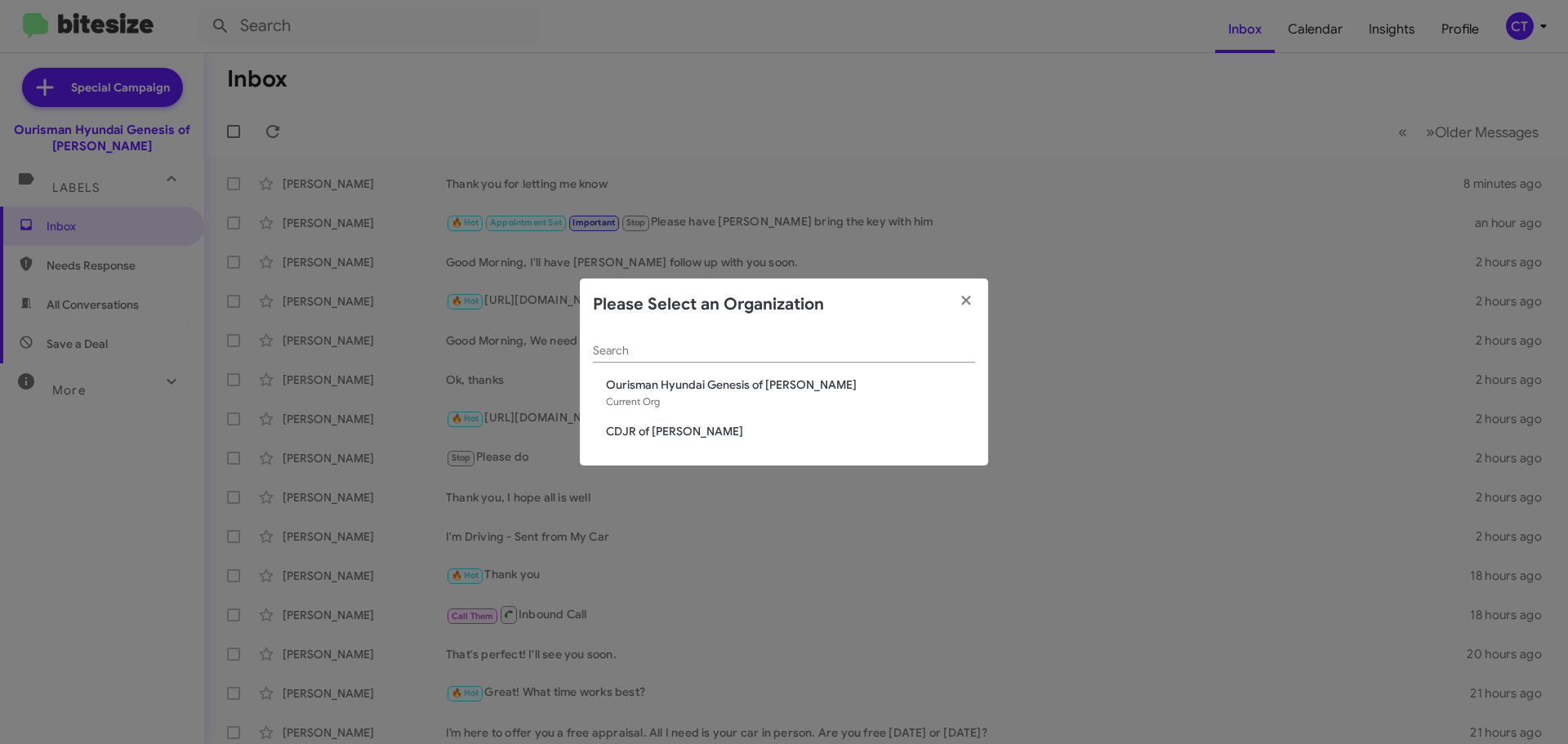
click at [669, 433] on span "CDJR of [PERSON_NAME]" at bounding box center [791, 431] width 369 height 16
